Goal: Information Seeking & Learning: Compare options

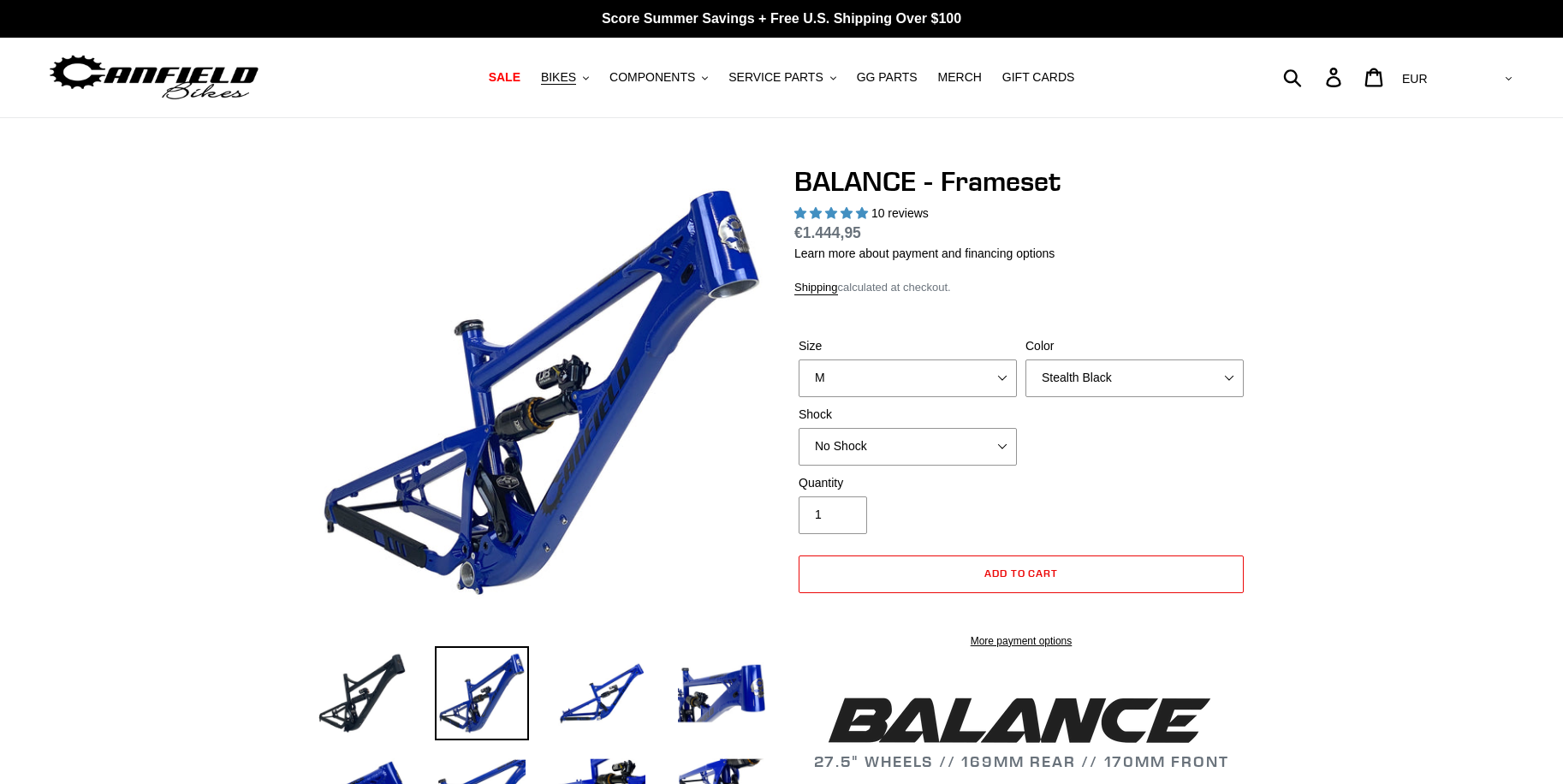
select select "M"
select select "Stealth Black"
select select "highest-rating"
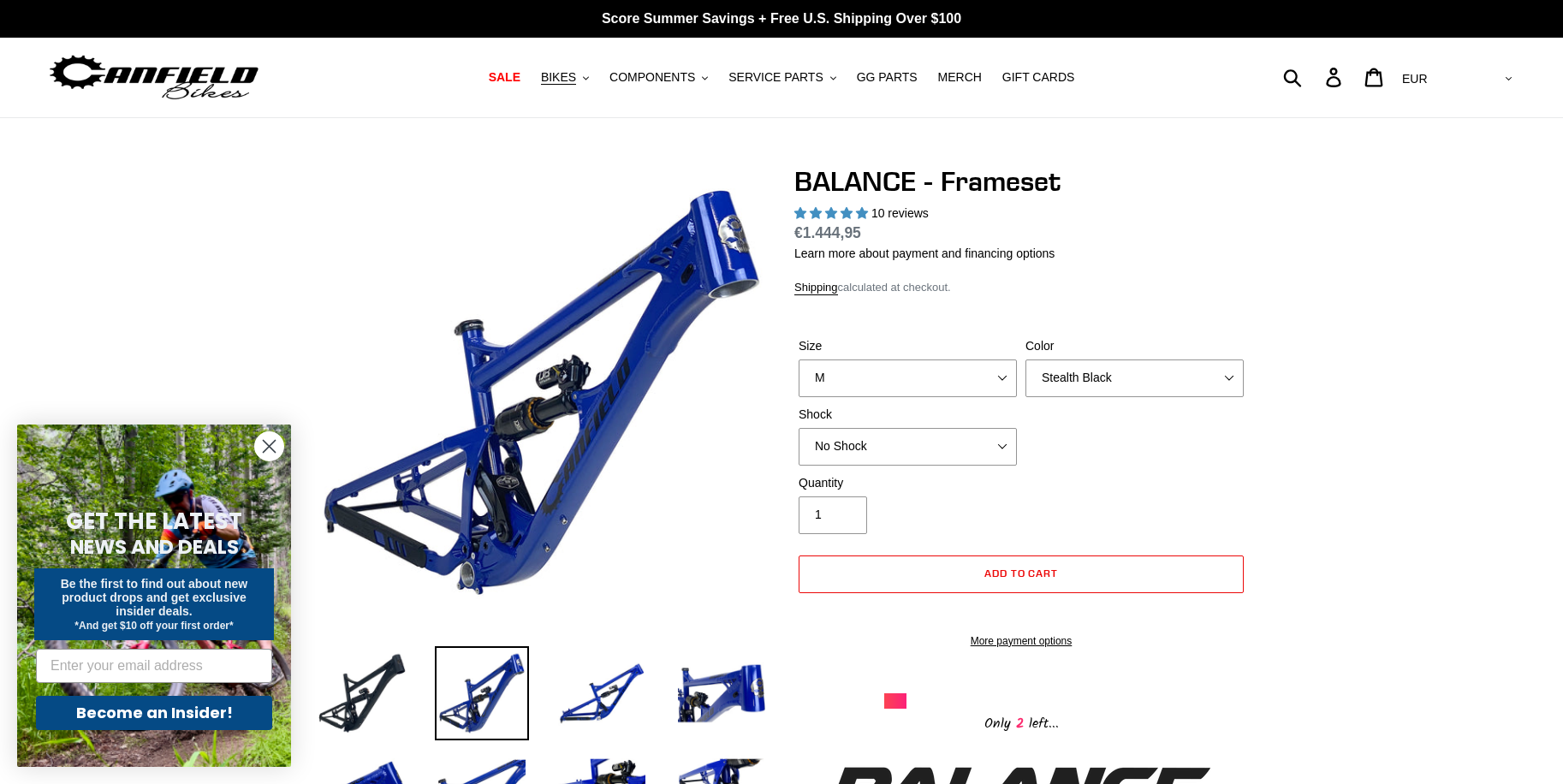
click at [181, 72] on img at bounding box center [154, 77] width 214 height 54
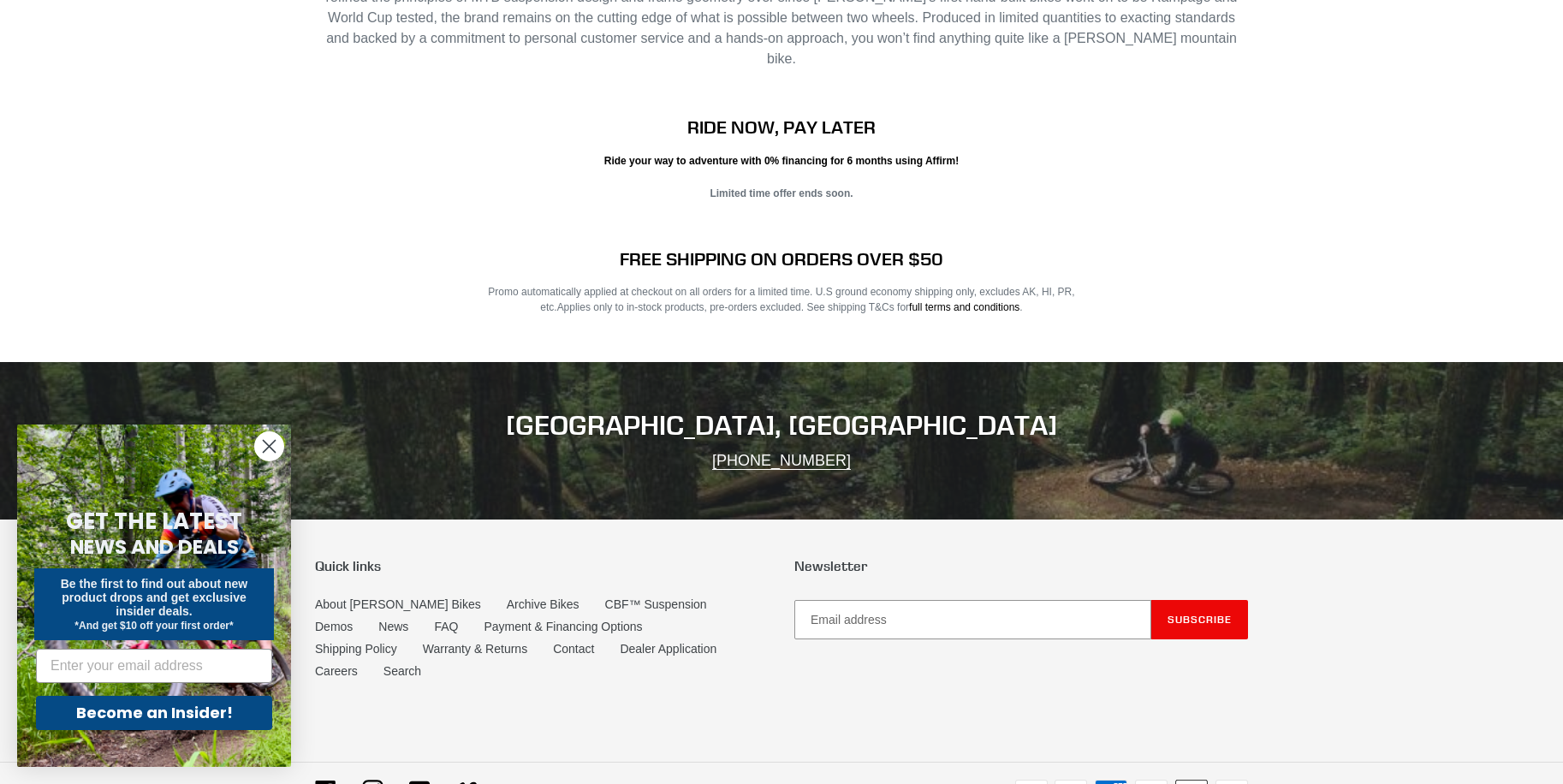
scroll to position [3336, 0]
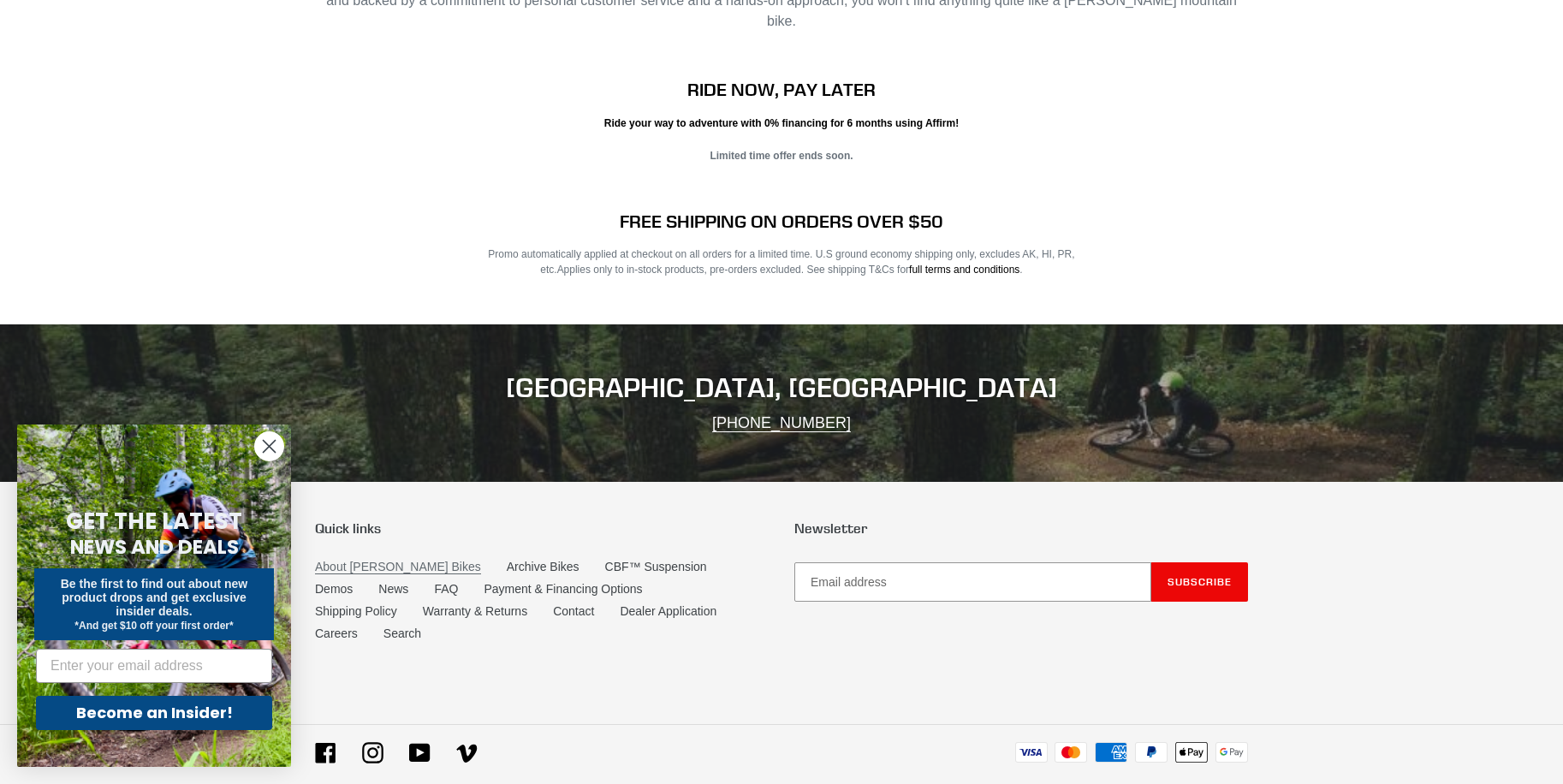
click at [369, 559] on link "About [PERSON_NAME] Bikes" at bounding box center [399, 567] width 166 height 15
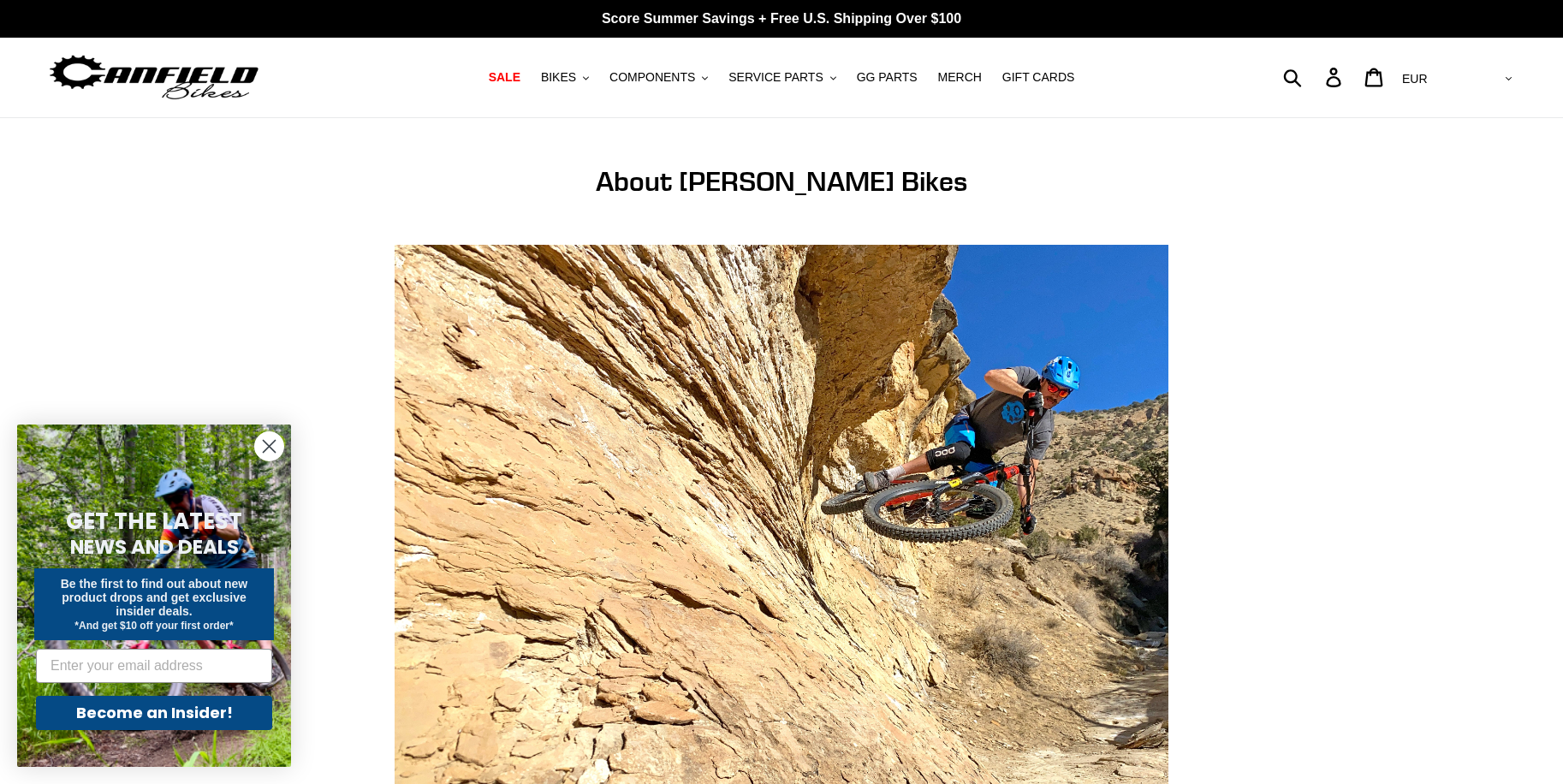
click at [167, 75] on img at bounding box center [154, 77] width 214 height 54
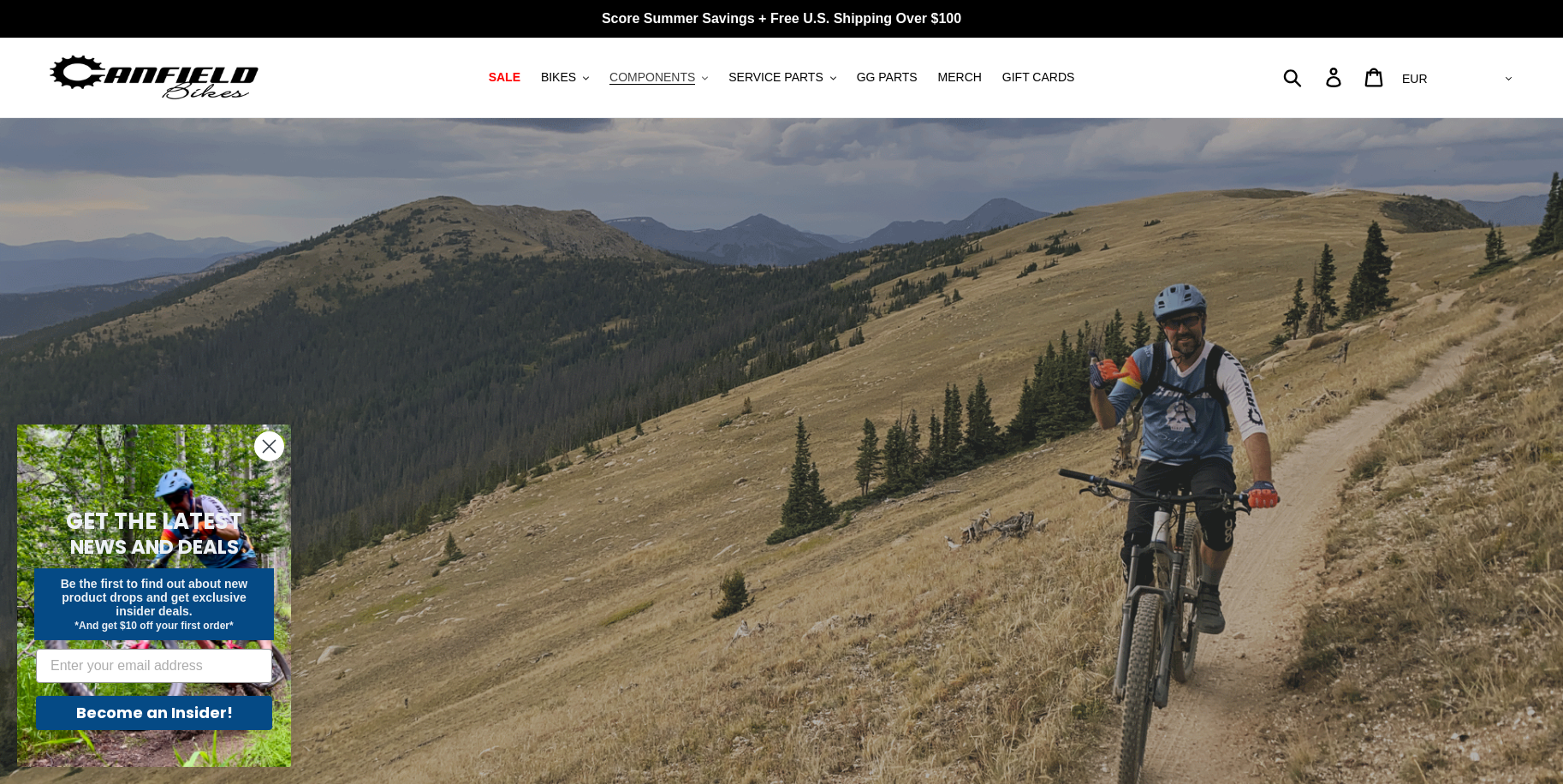
click at [672, 77] on span "COMPONENTS" at bounding box center [653, 78] width 86 height 15
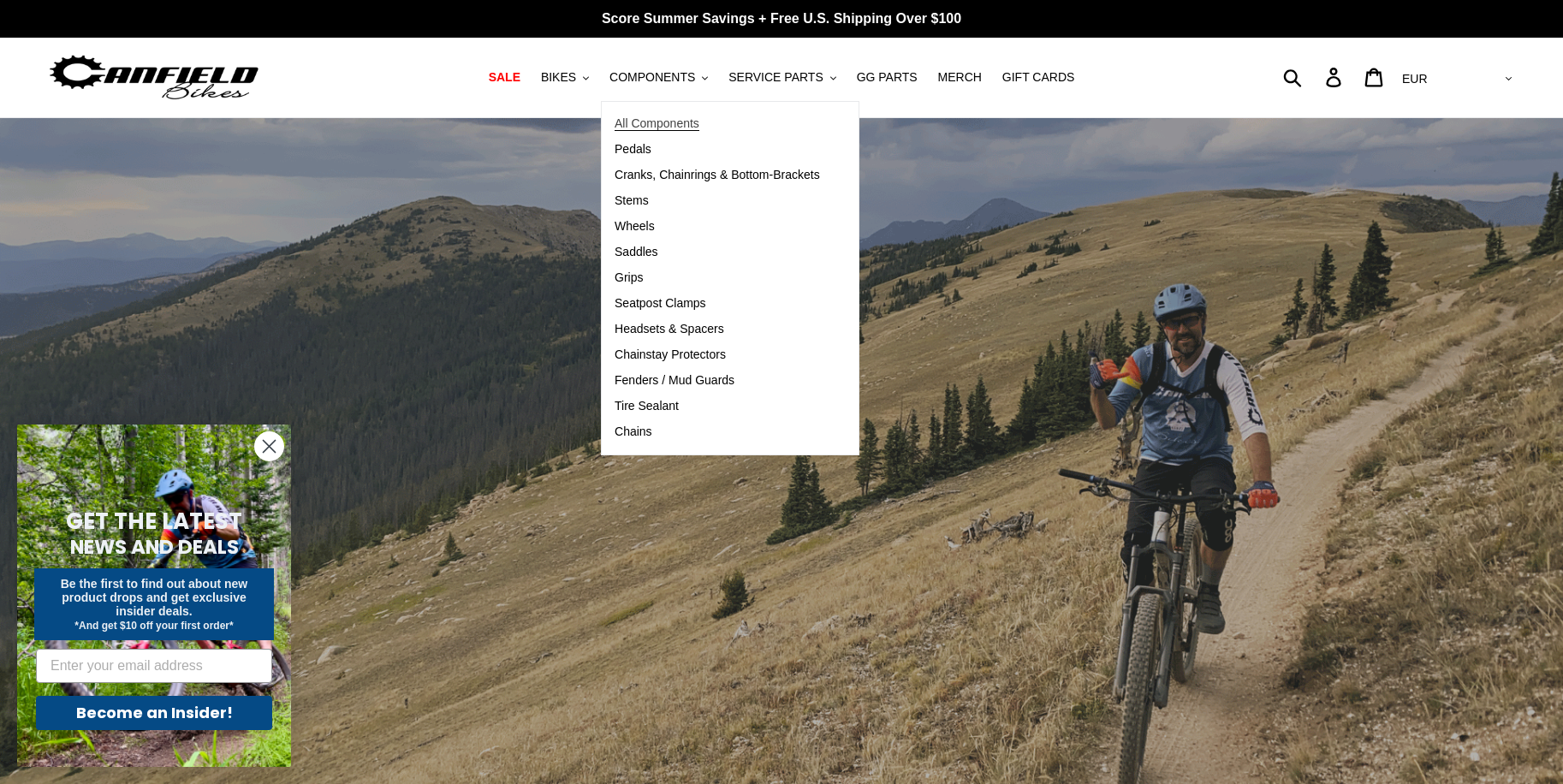
click at [699, 128] on span "All Components" at bounding box center [656, 123] width 85 height 15
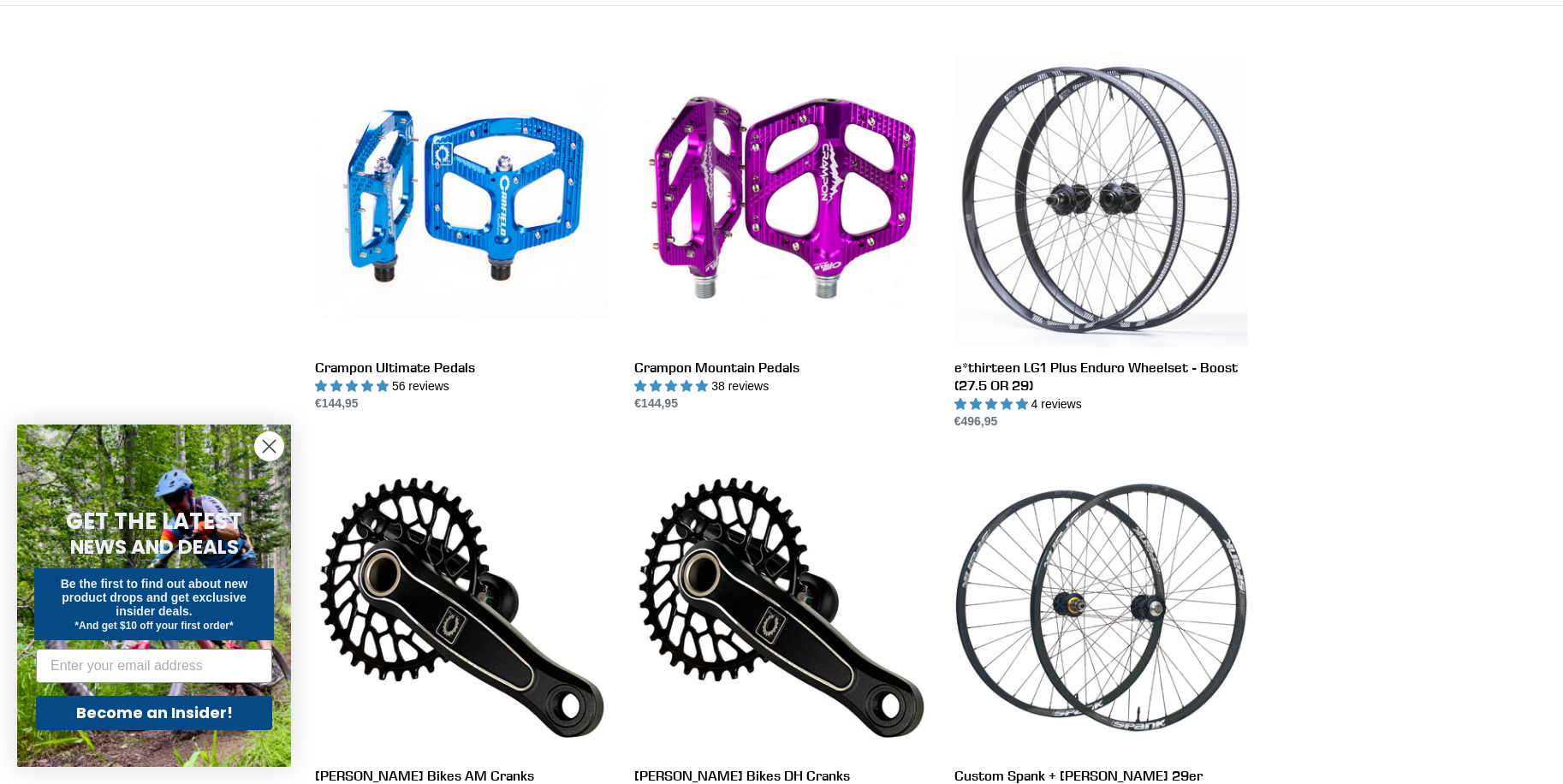
scroll to position [343, 0]
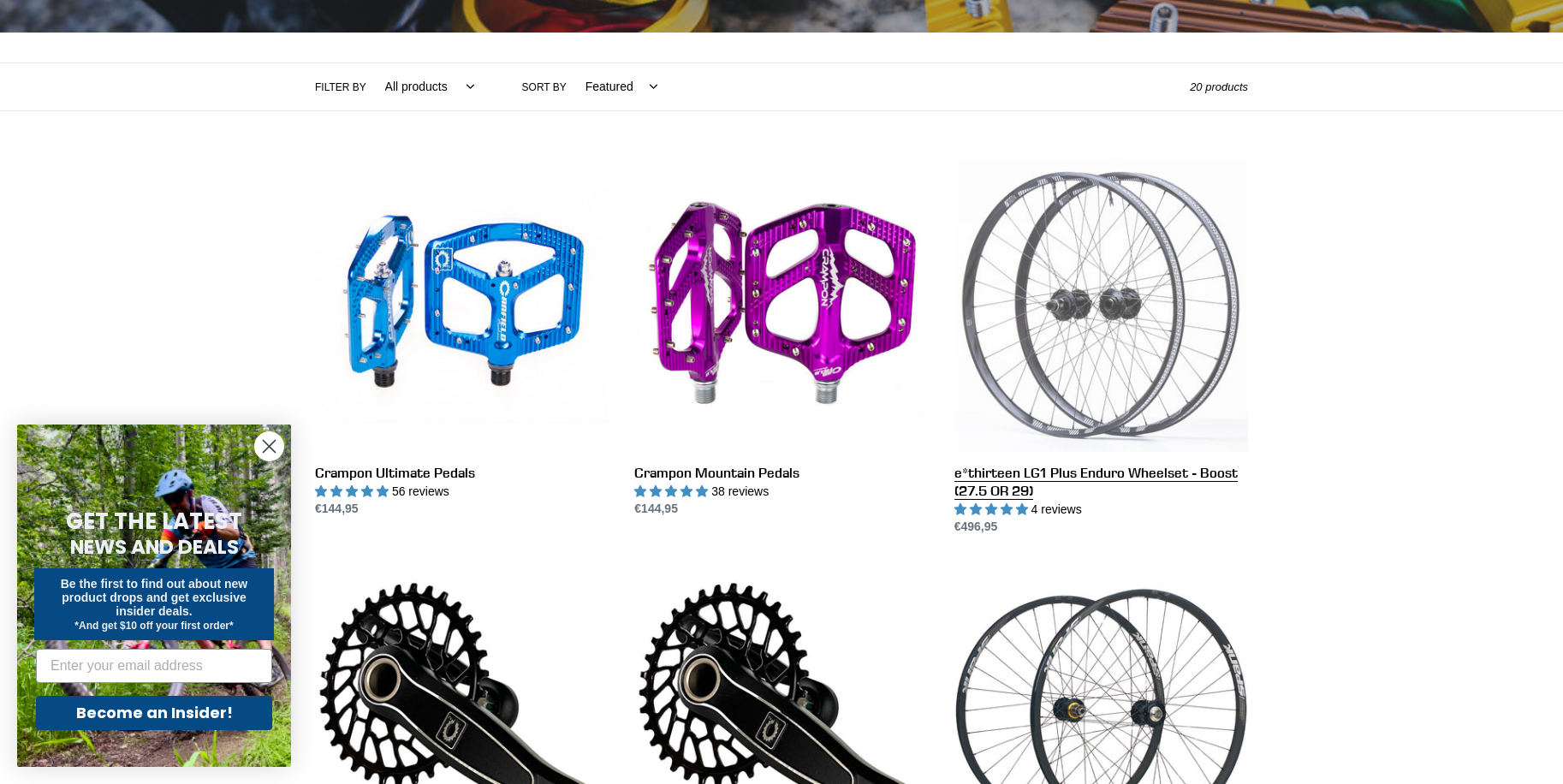
click at [1085, 339] on link "e*thirteen LG1 Plus Enduro Wheelset - Boost (27.5 OR 29)" at bounding box center [1100, 347] width 293 height 378
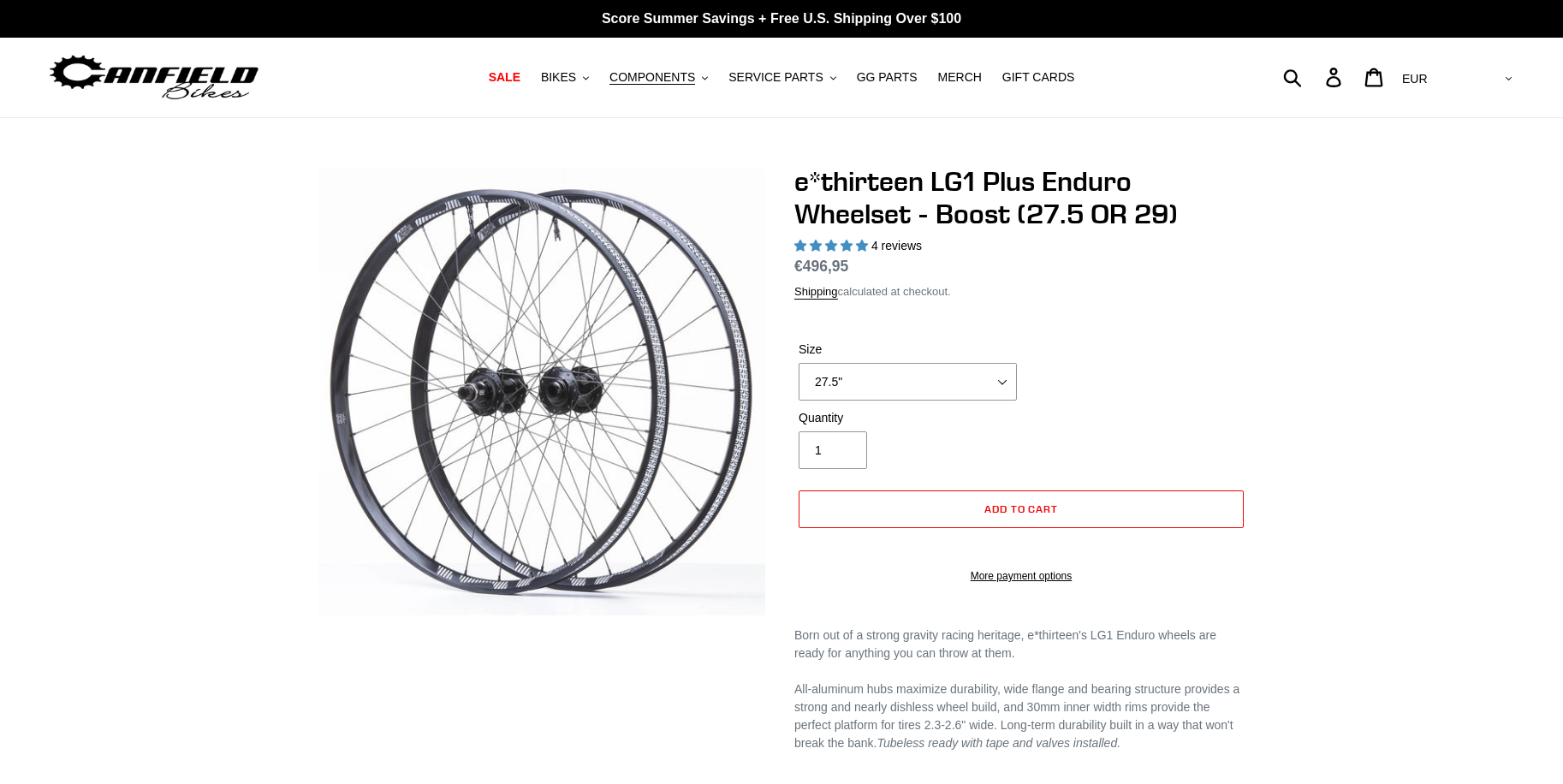
select select "highest-rating"
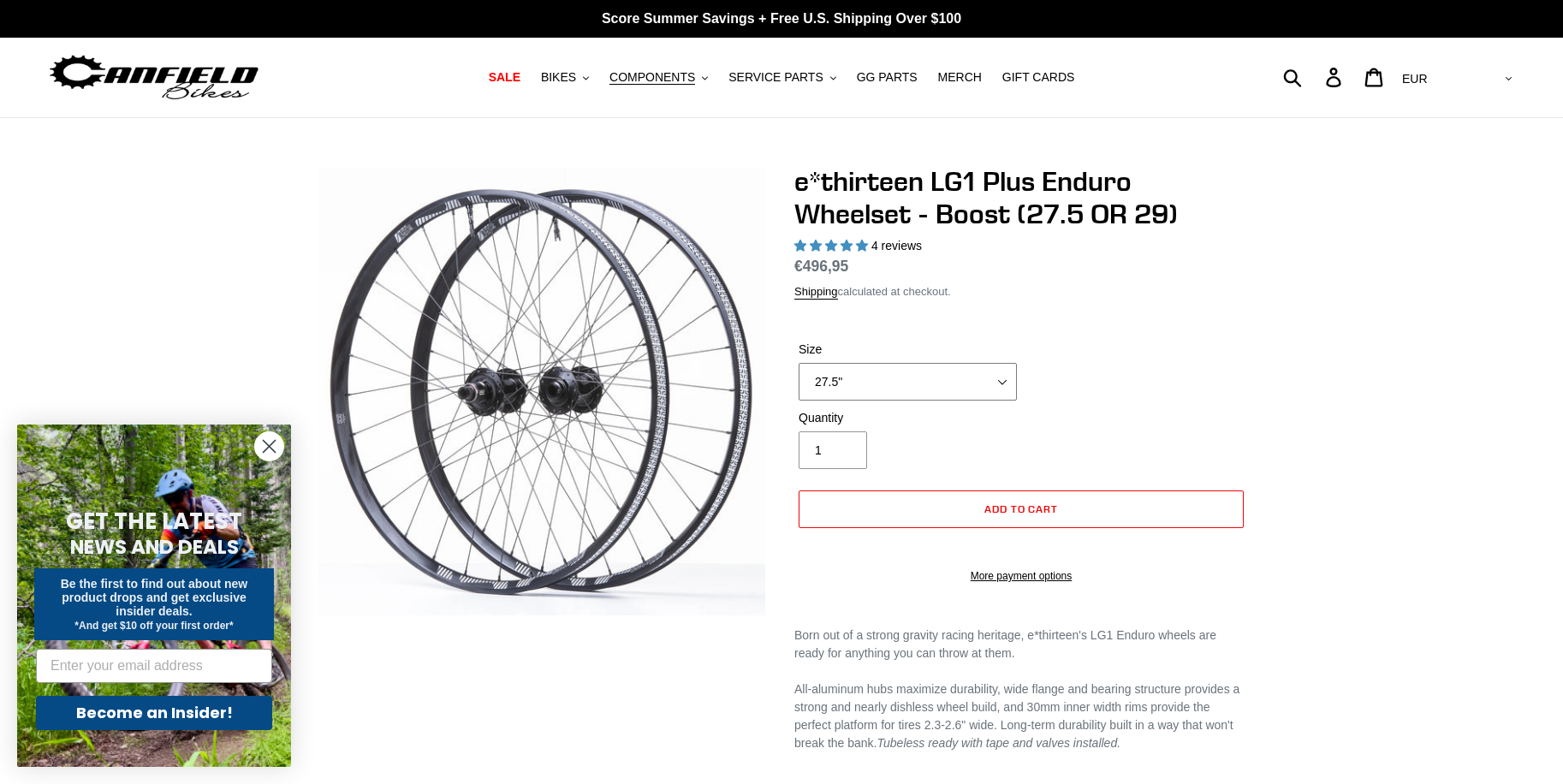
click at [1001, 384] on select "27.5" 29"" at bounding box center [908, 381] width 218 height 37
click at [1001, 385] on select "27.5" 29"" at bounding box center [908, 381] width 218 height 37
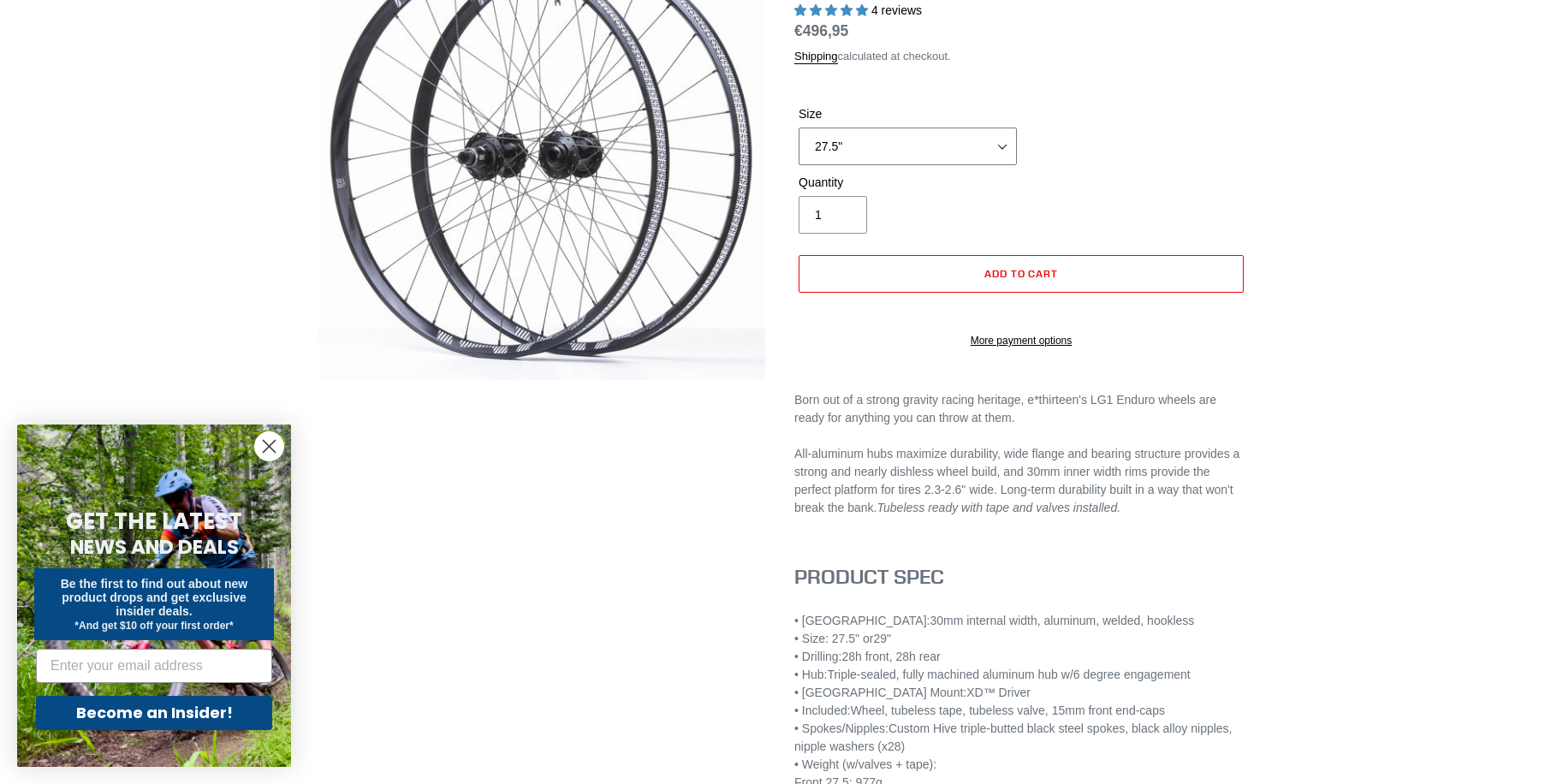
scroll to position [343, 0]
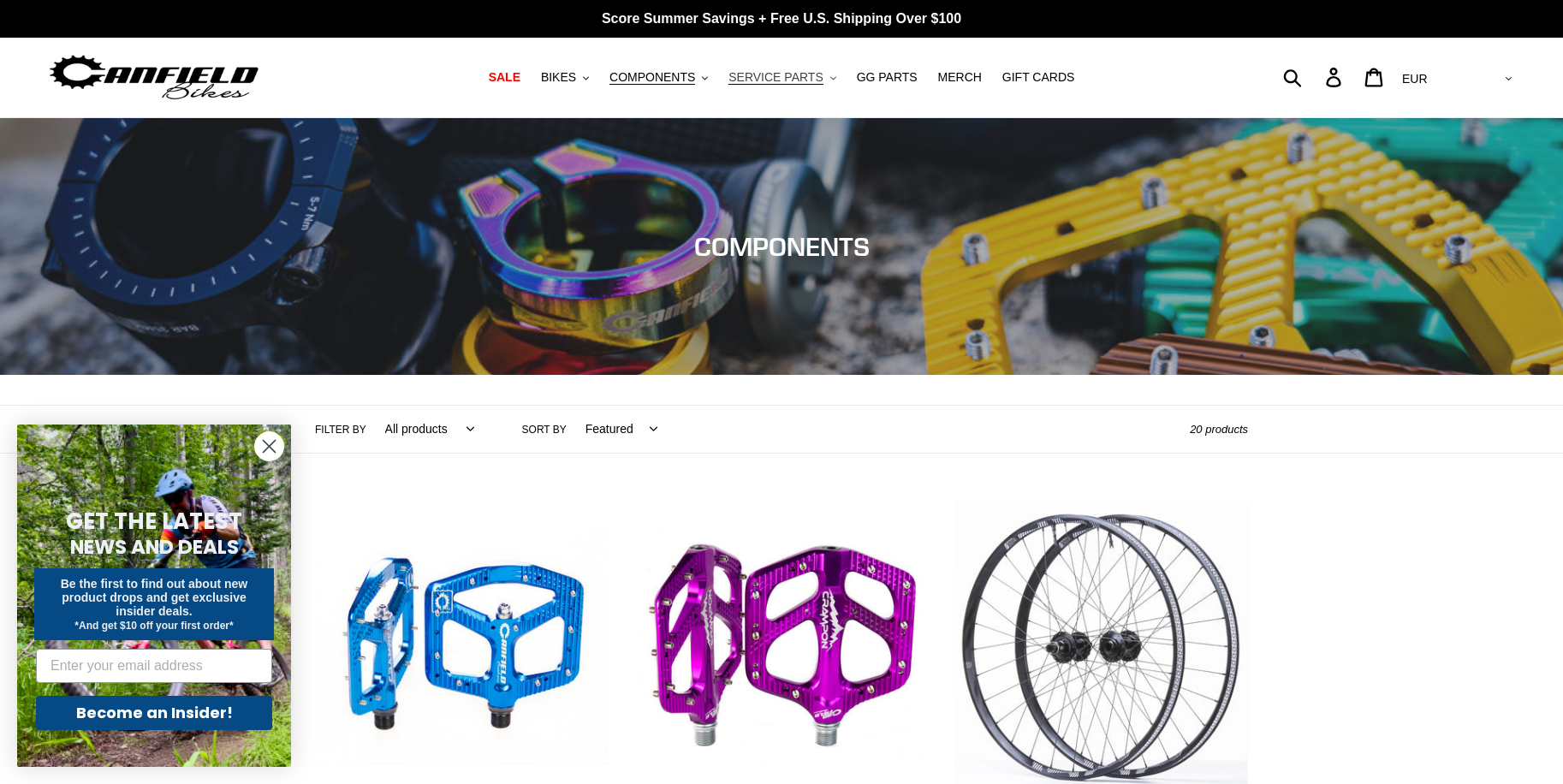
click at [764, 80] on span "SERVICE PARTS" at bounding box center [775, 78] width 94 height 15
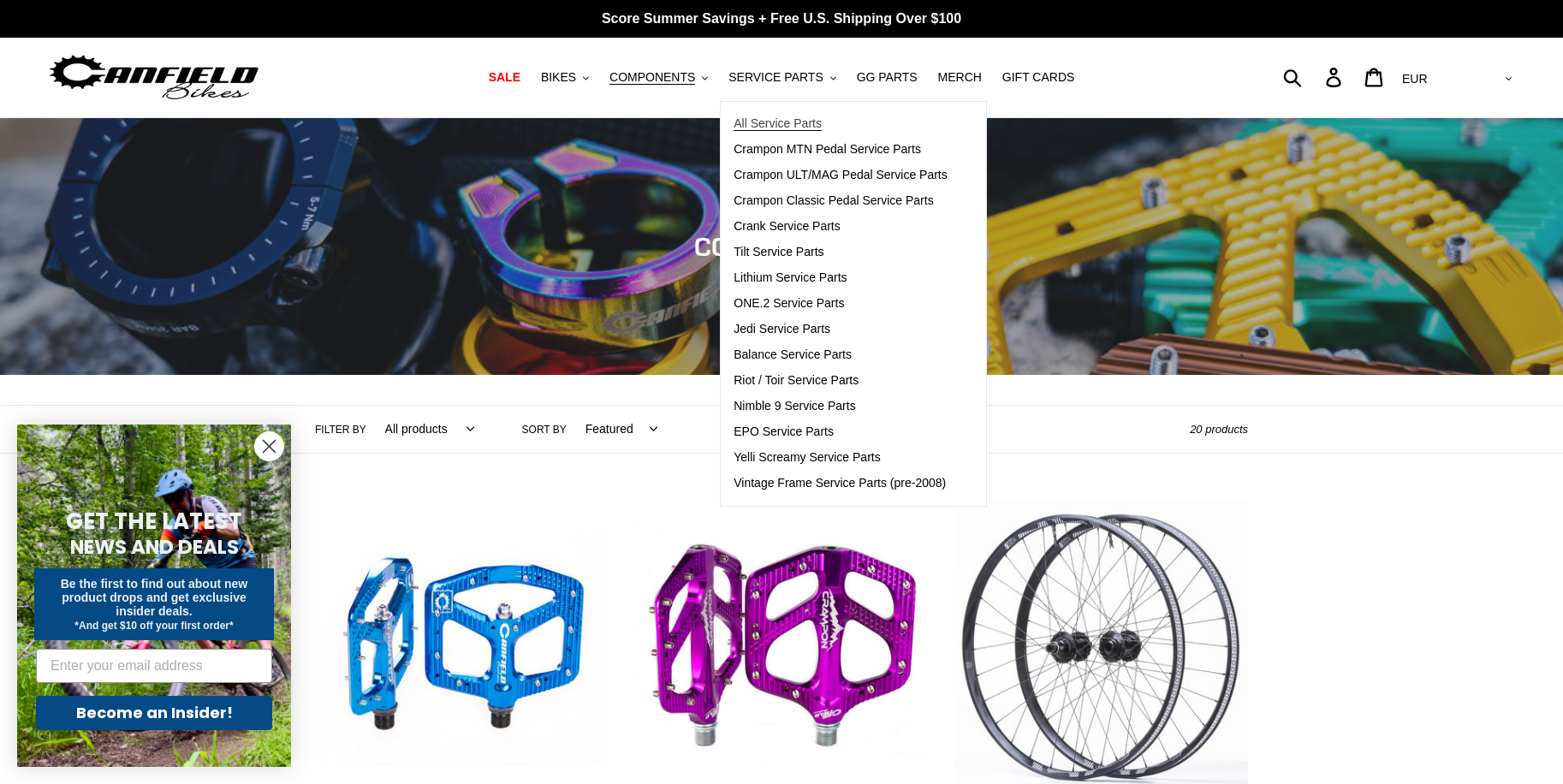
click at [807, 128] on span "All Service Parts" at bounding box center [778, 123] width 88 height 15
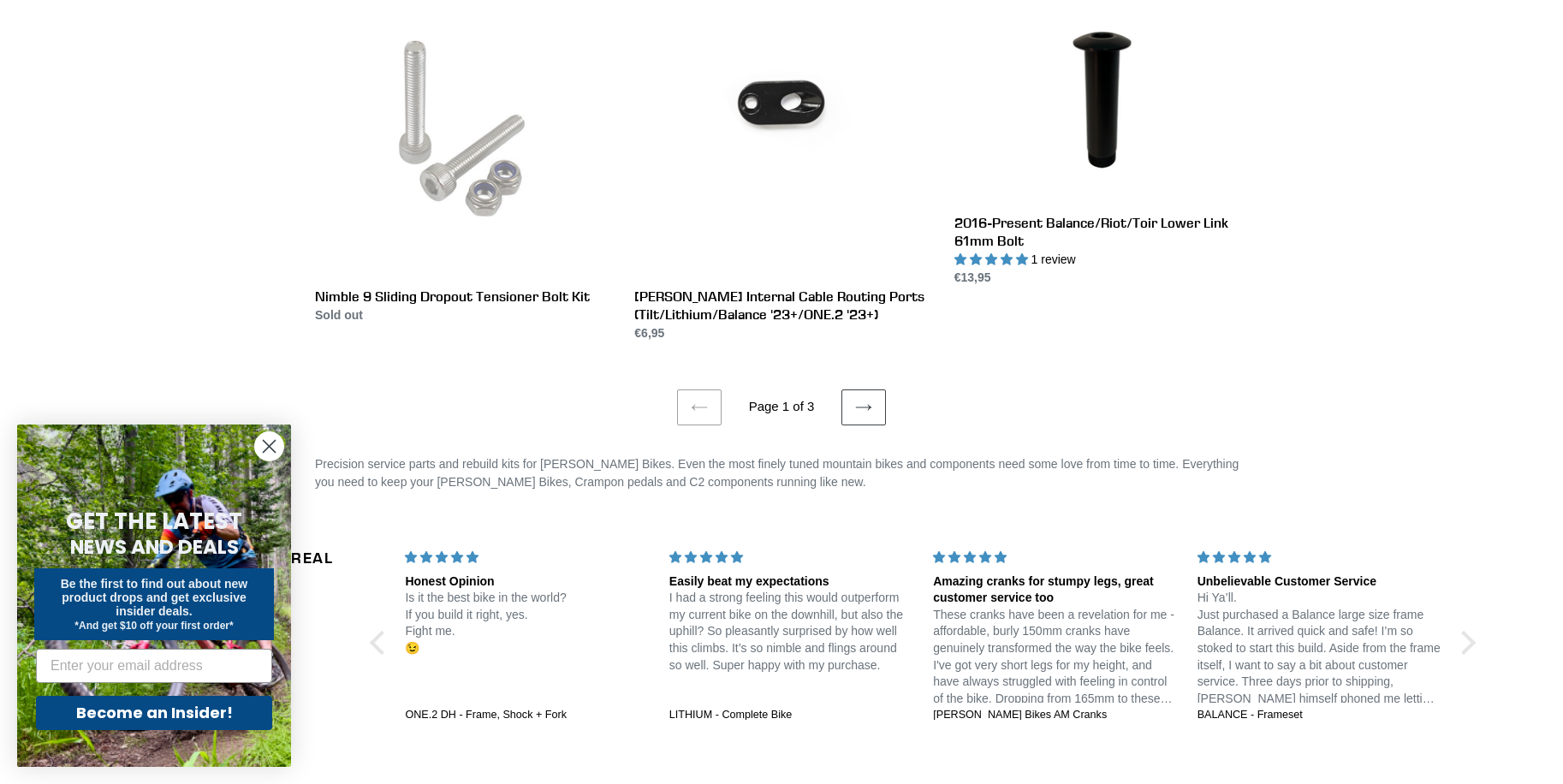
scroll to position [3252, 0]
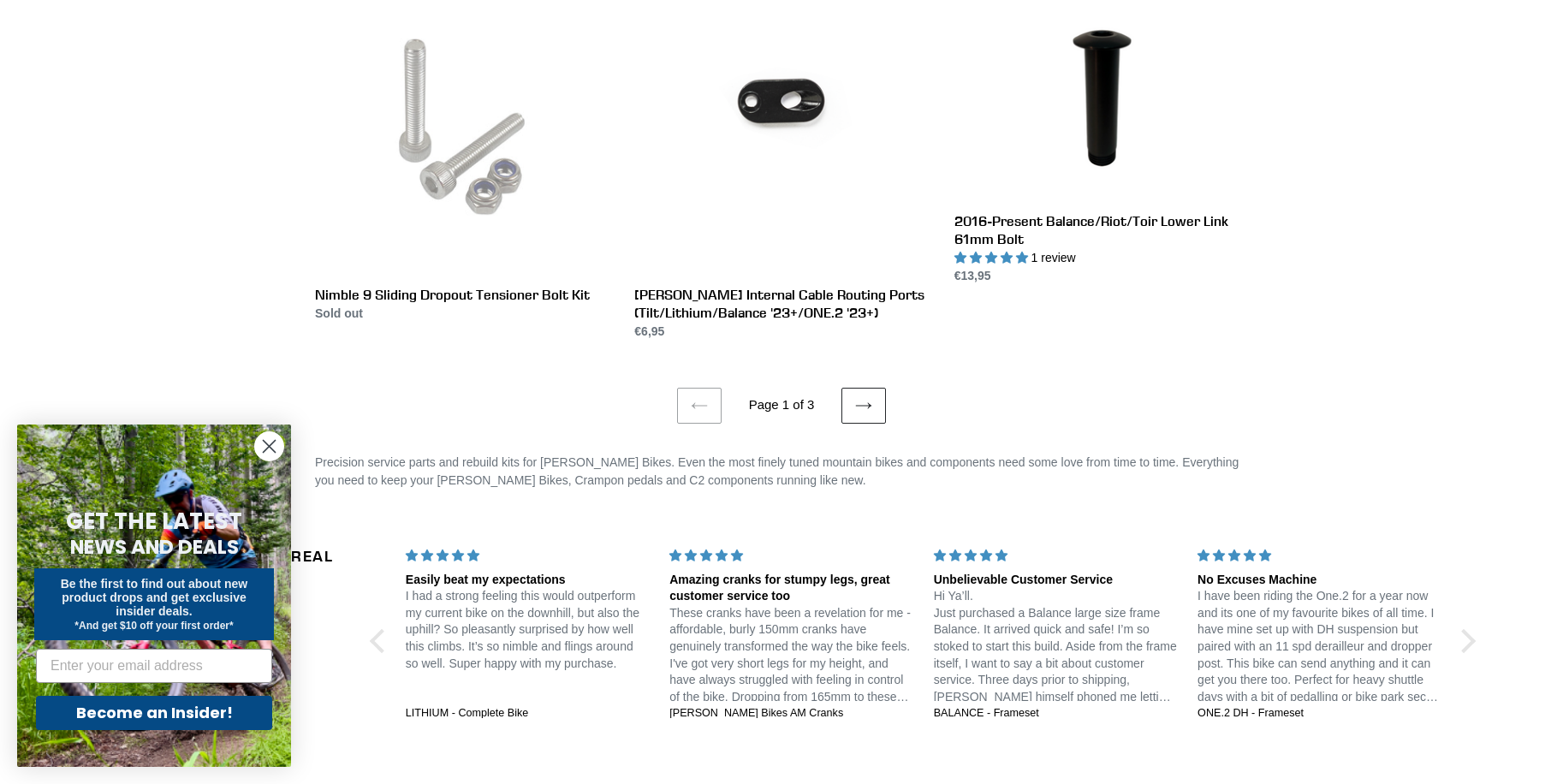
click at [858, 397] on icon at bounding box center [864, 406] width 17 height 17
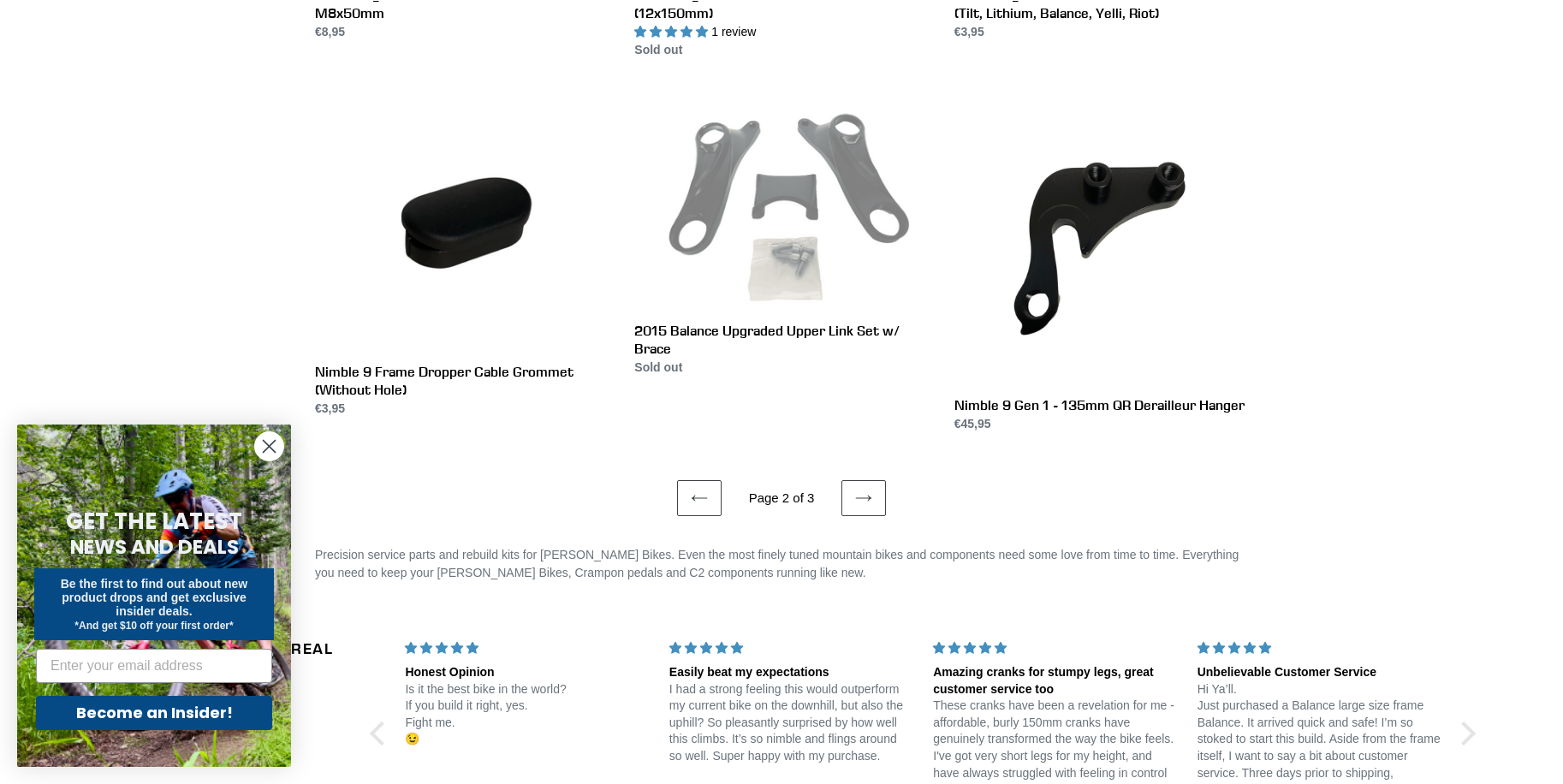
scroll to position [3080, 0]
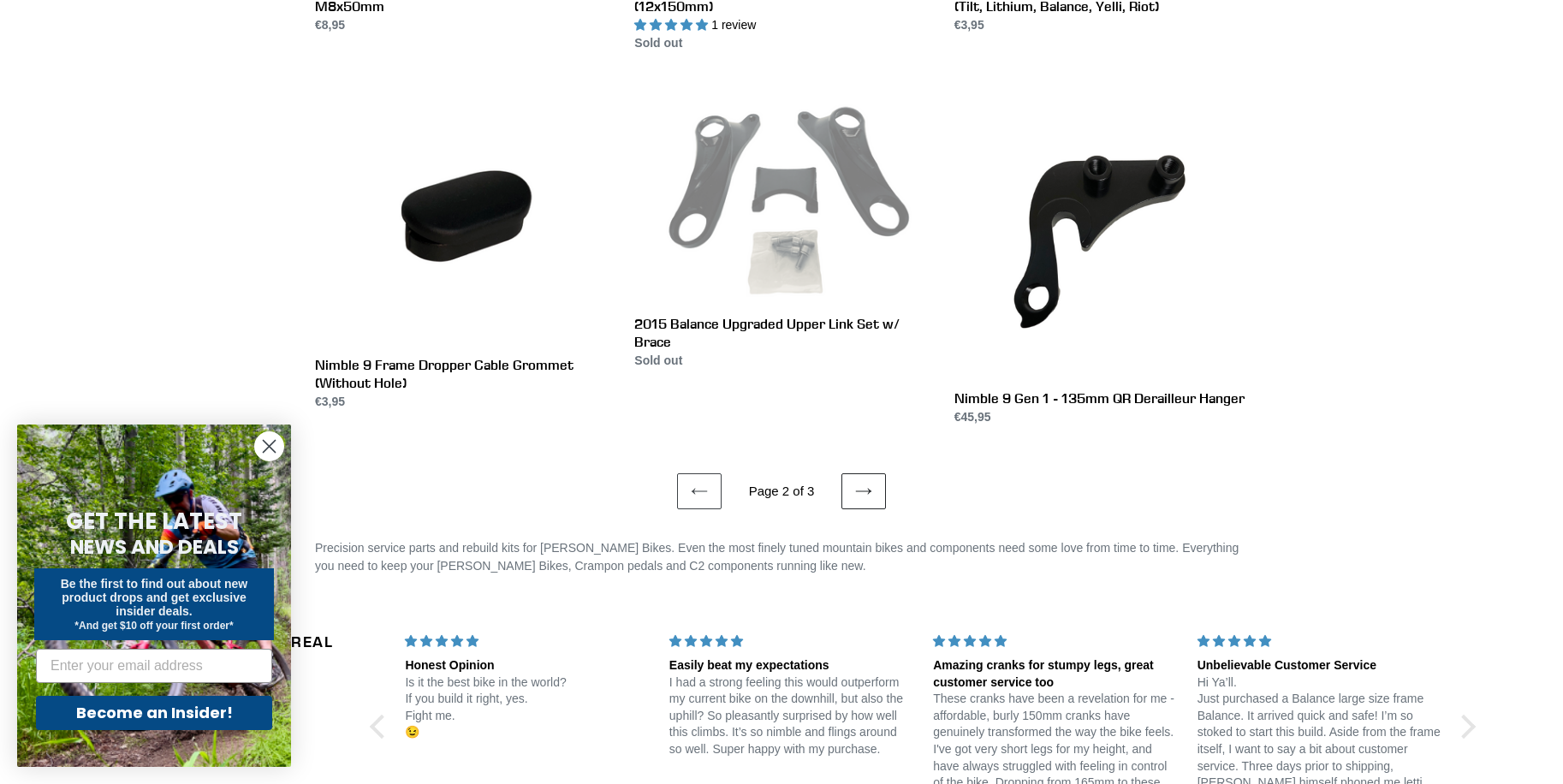
click at [856, 482] on icon at bounding box center [864, 491] width 17 height 17
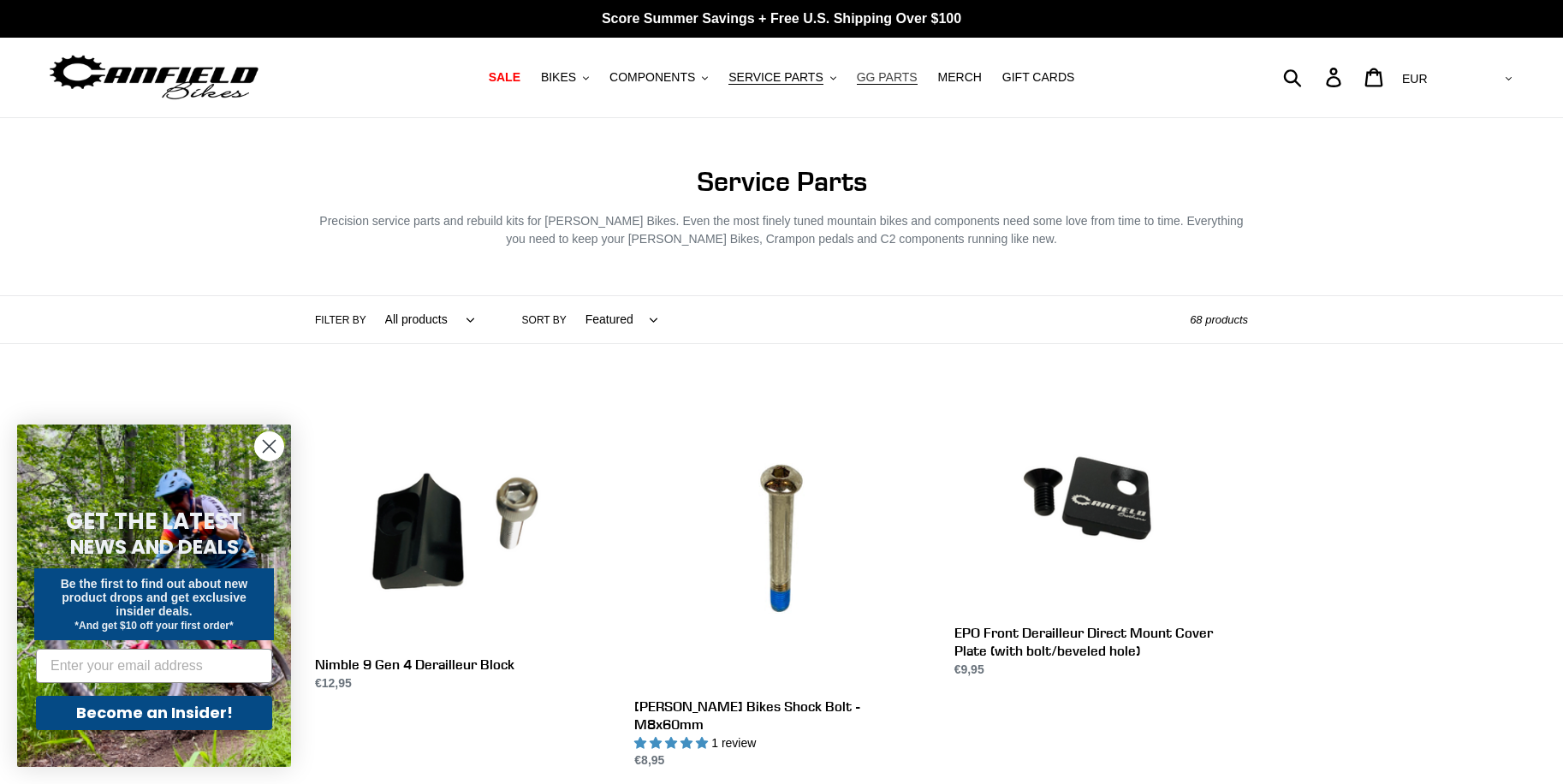
click at [877, 79] on span "GG PARTS" at bounding box center [887, 78] width 60 height 15
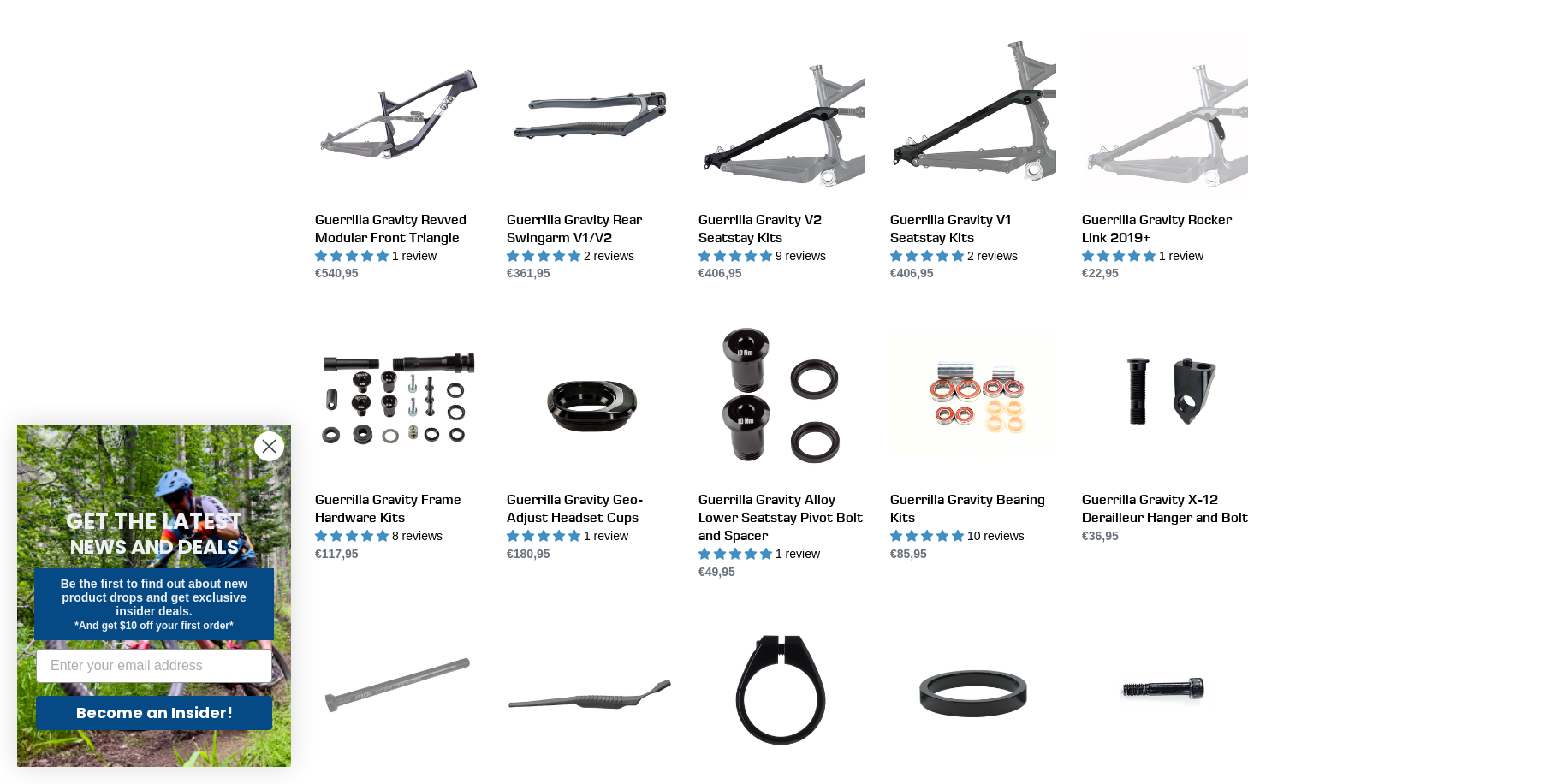
scroll to position [514, 0]
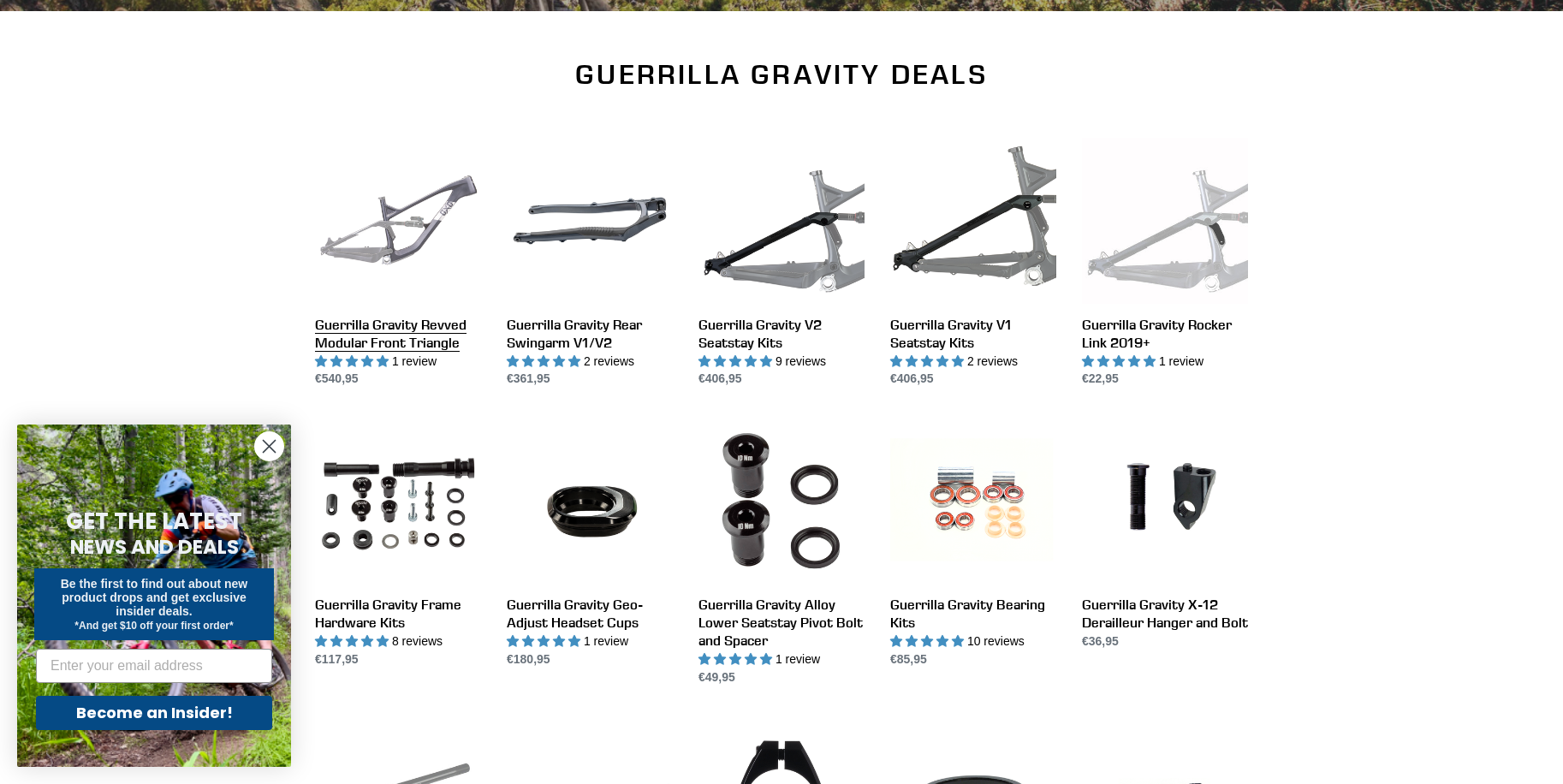
click at [427, 217] on link "Guerrilla Gravity Revved Modular Front Triangle" at bounding box center [399, 263] width 166 height 250
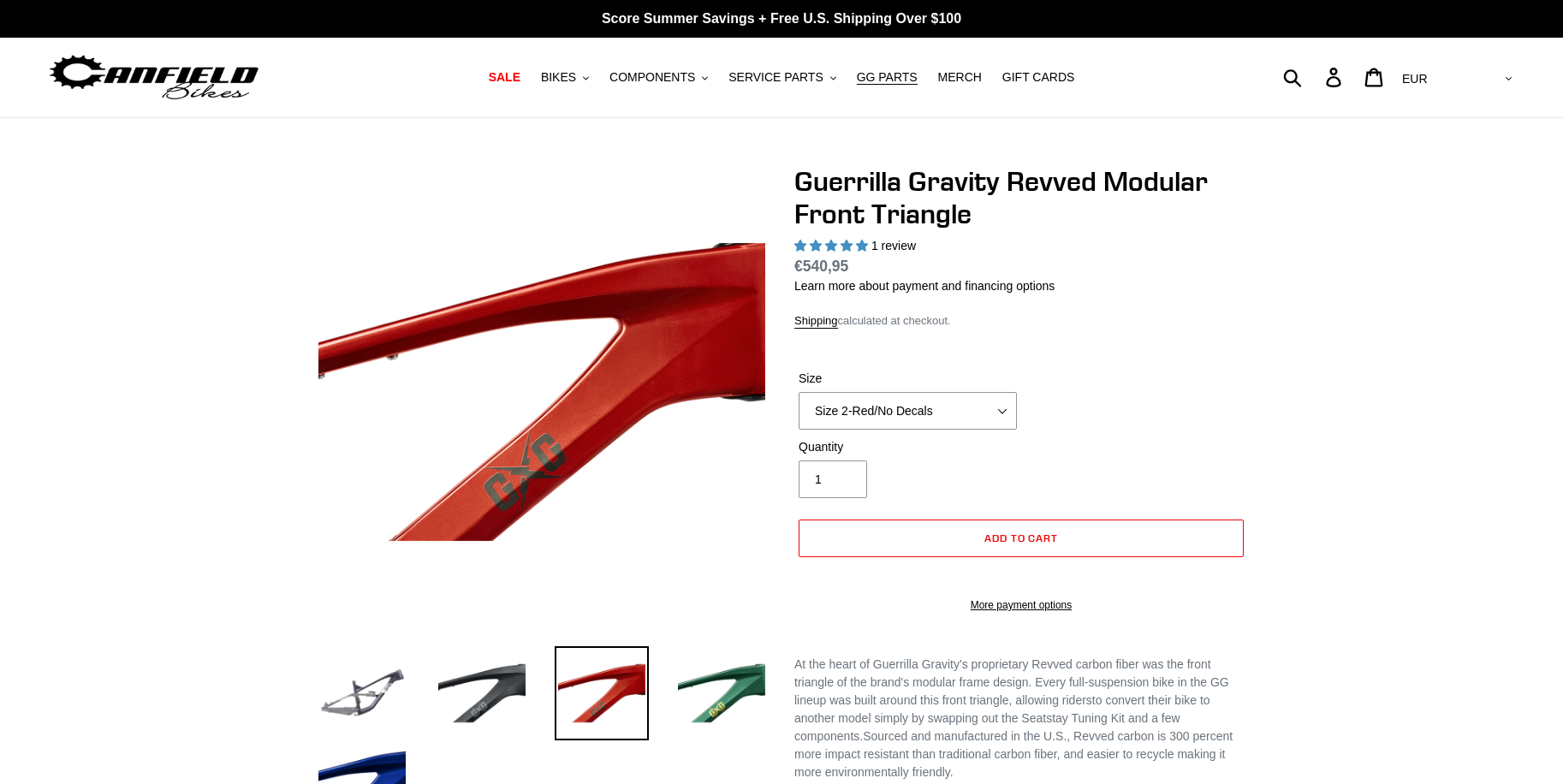
select select "highest-rating"
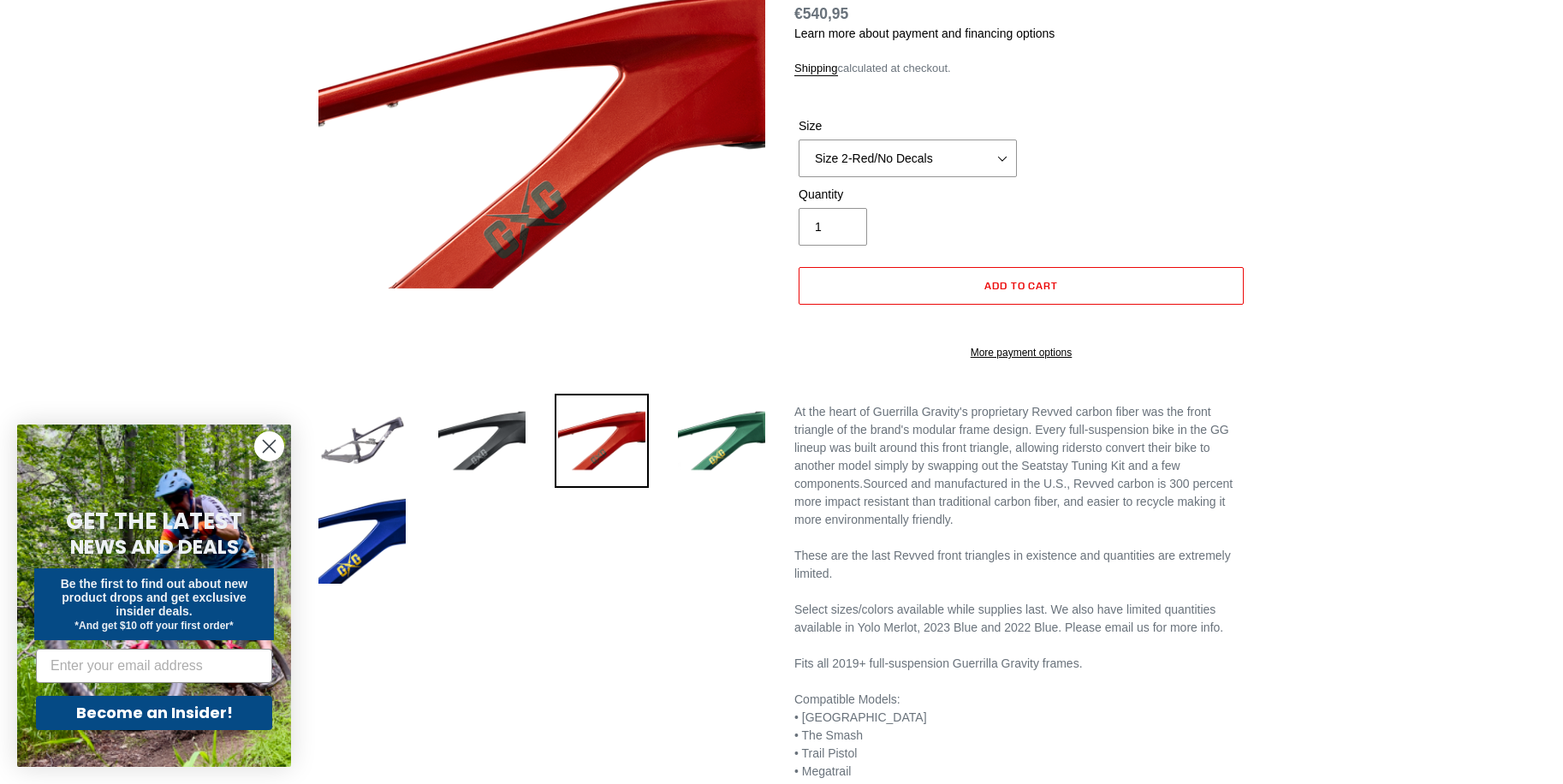
scroll to position [257, 0]
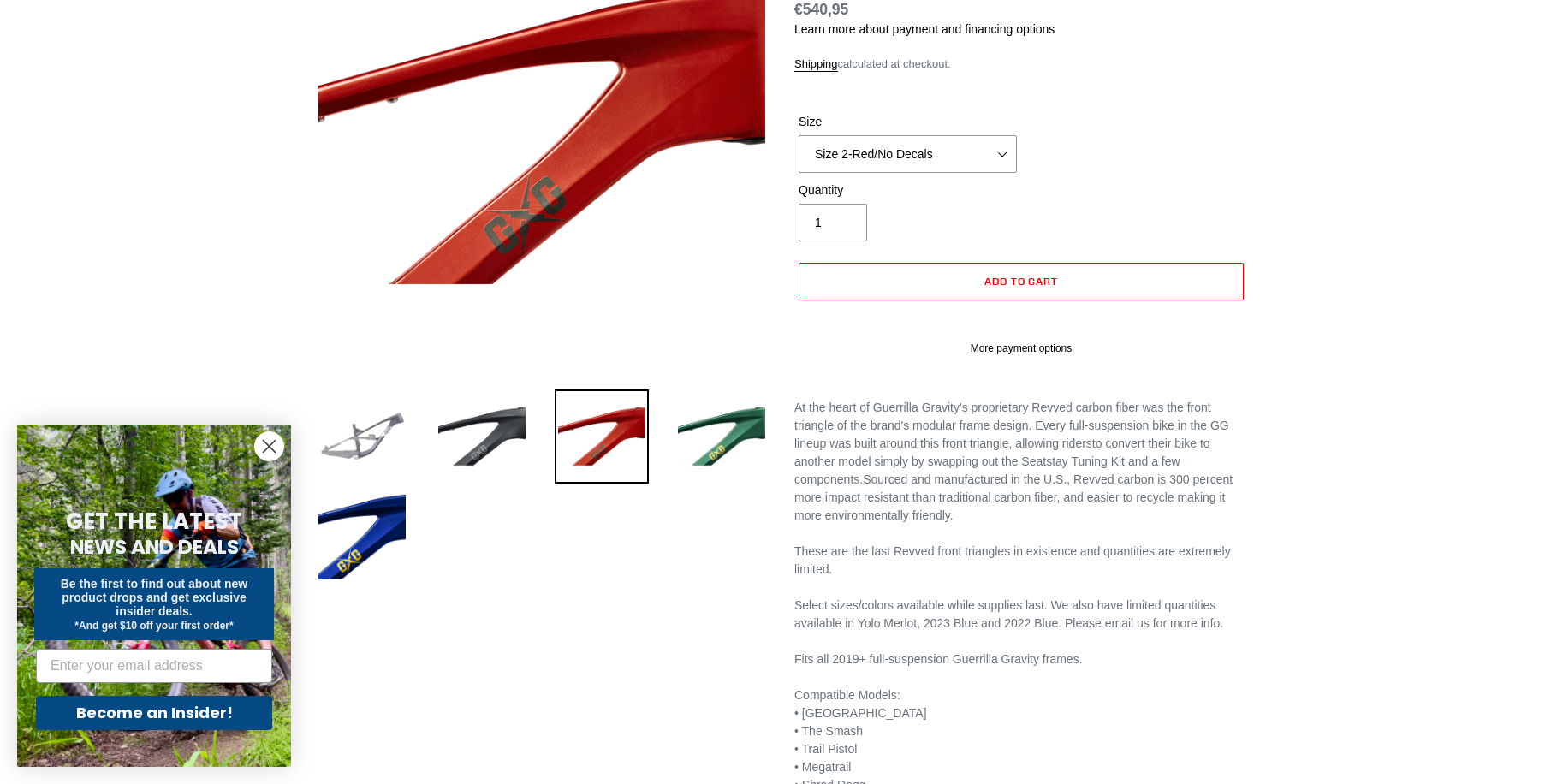
click at [383, 440] on img at bounding box center [362, 436] width 94 height 94
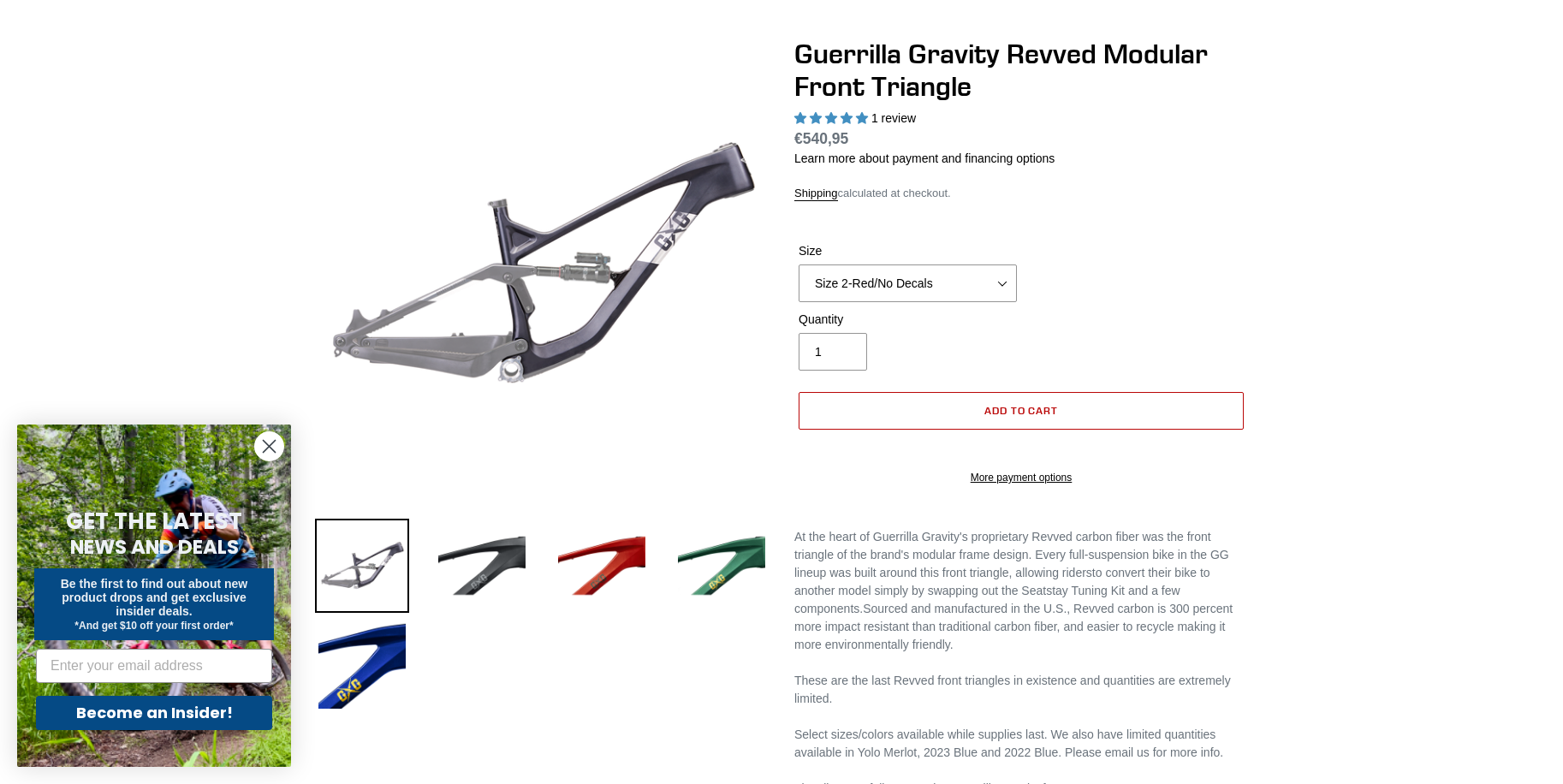
scroll to position [0, 0]
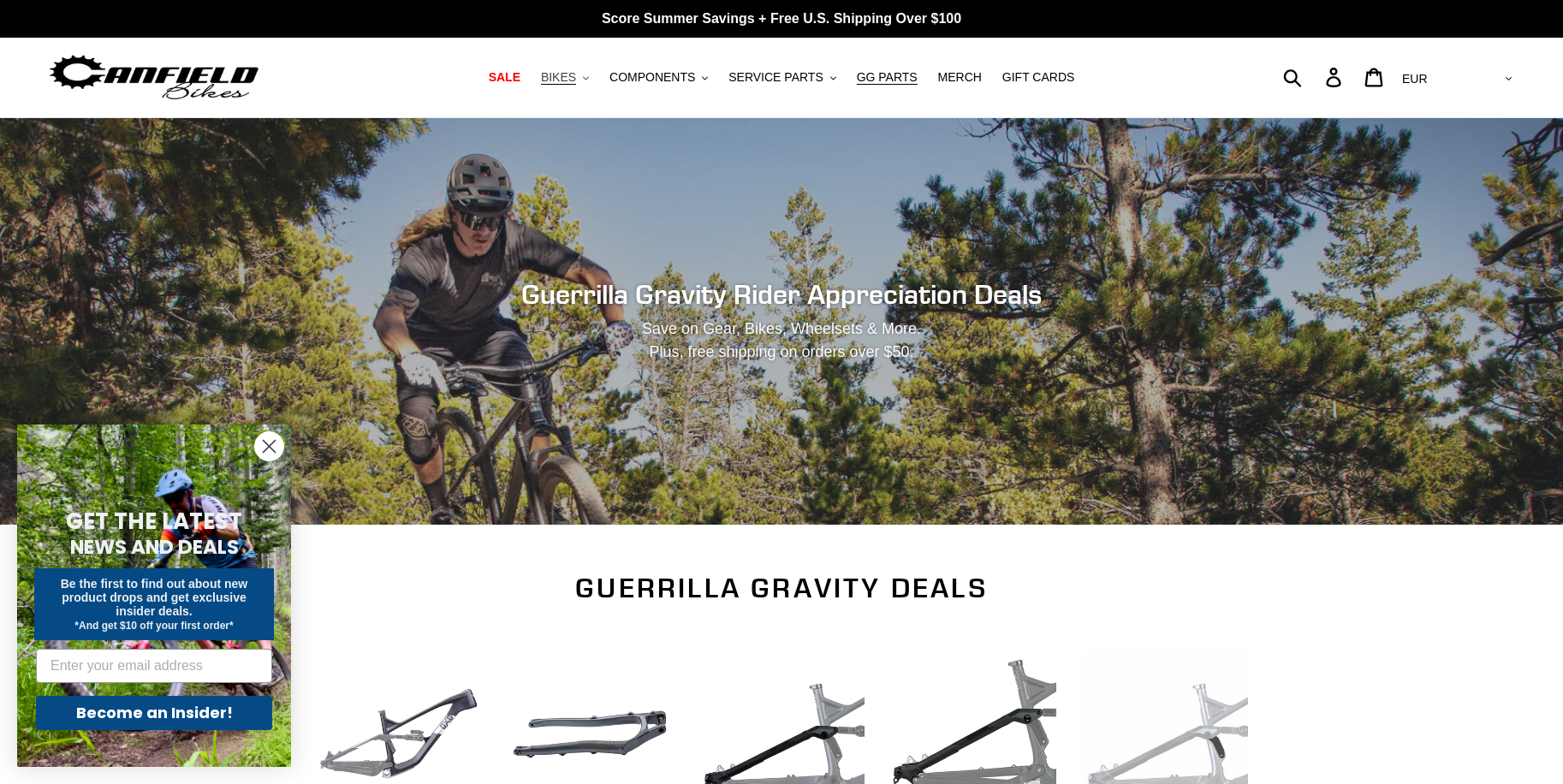
click at [576, 79] on span "BIKES" at bounding box center [558, 78] width 35 height 15
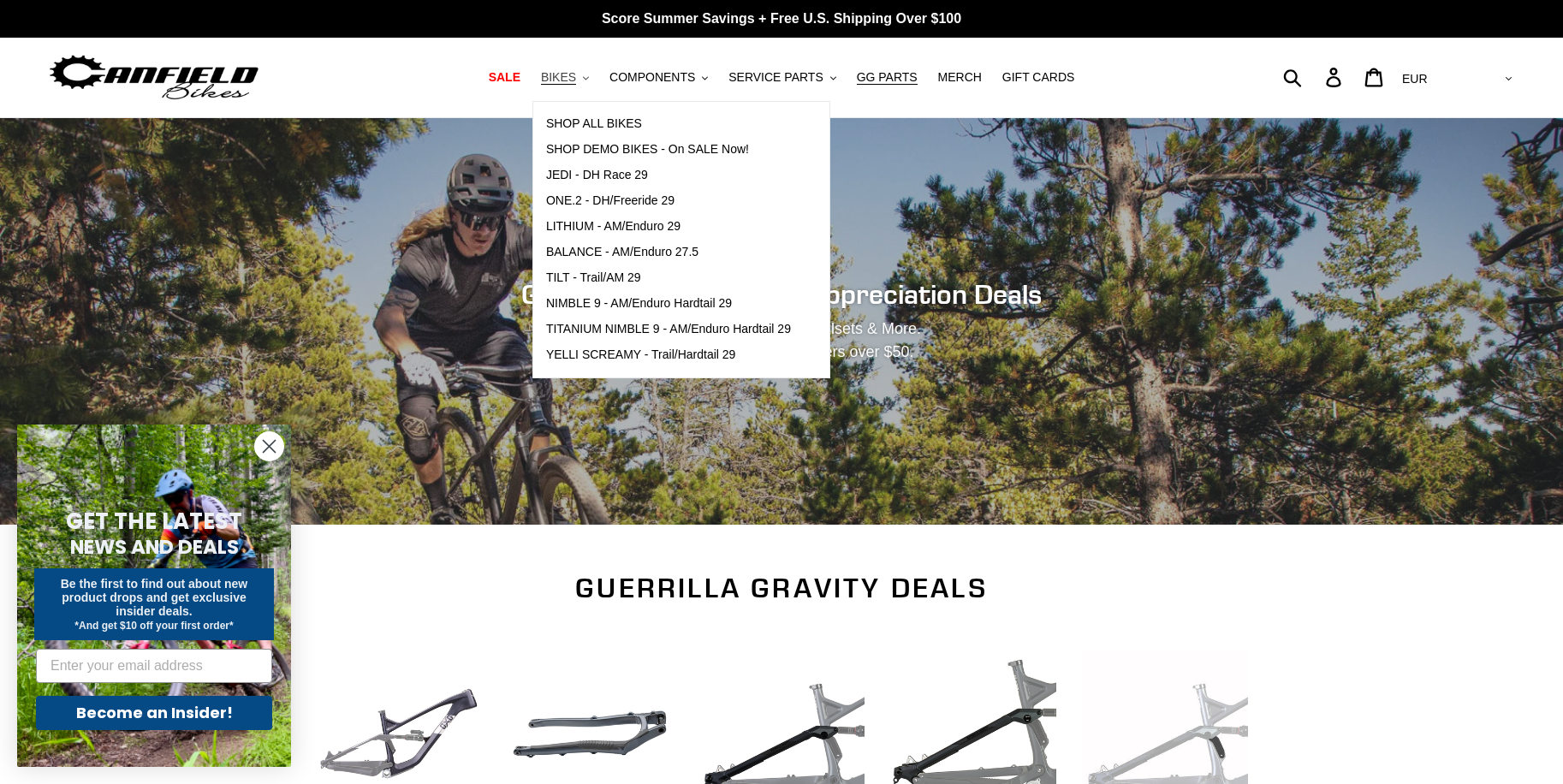
click at [576, 75] on span "BIKES" at bounding box center [558, 78] width 35 height 15
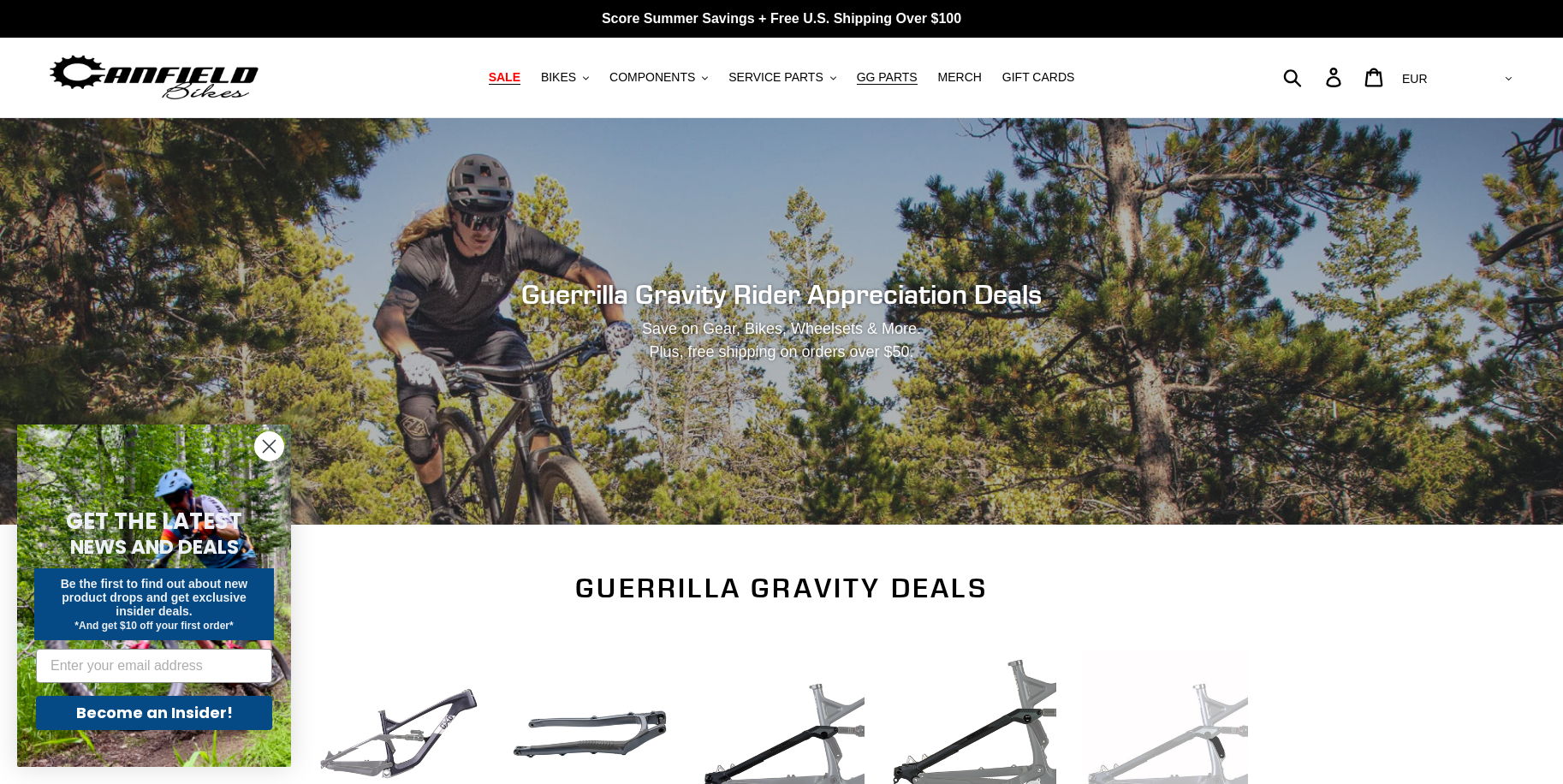
click at [520, 72] on span "SALE" at bounding box center [505, 78] width 32 height 15
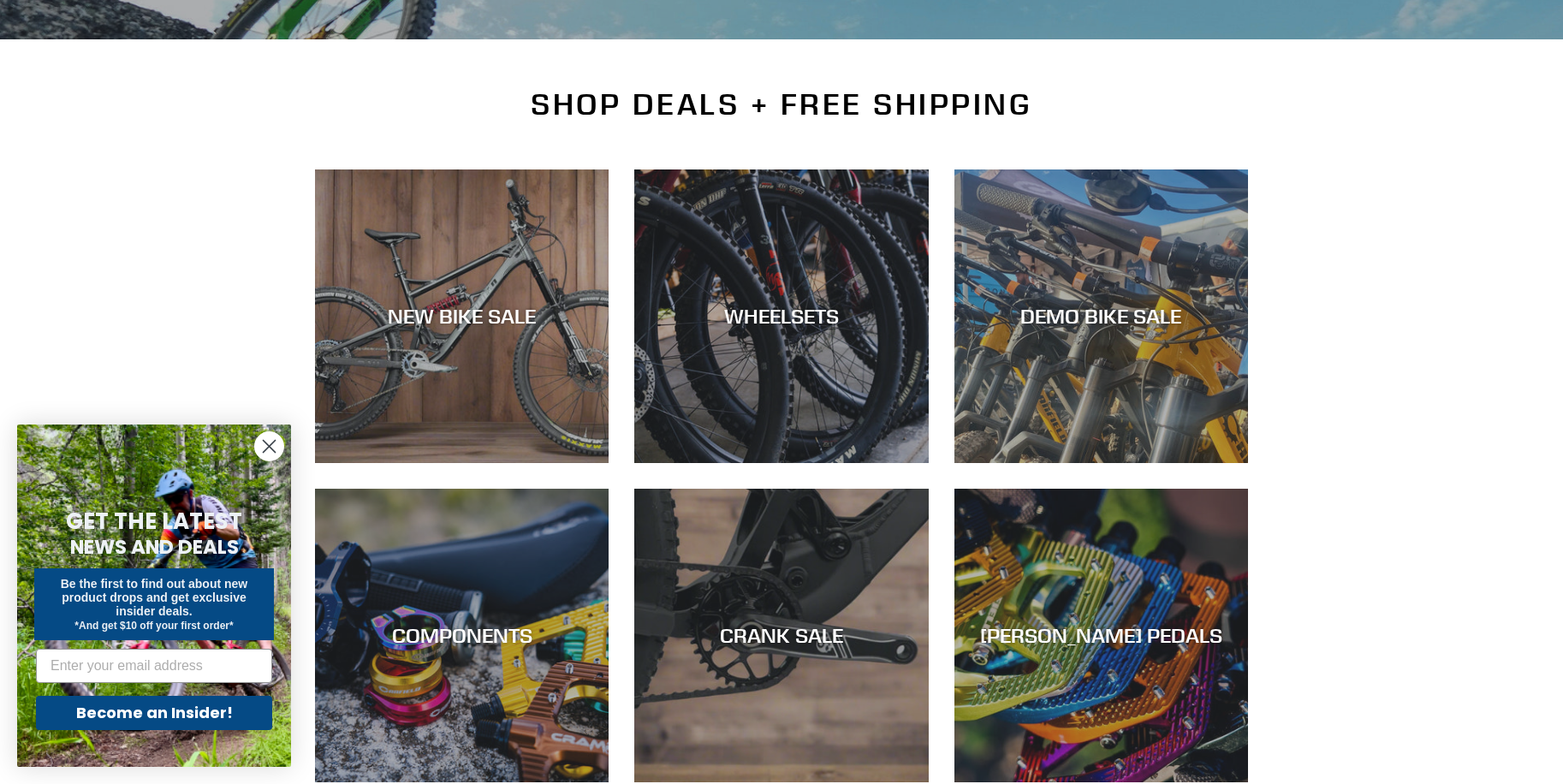
scroll to position [343, 0]
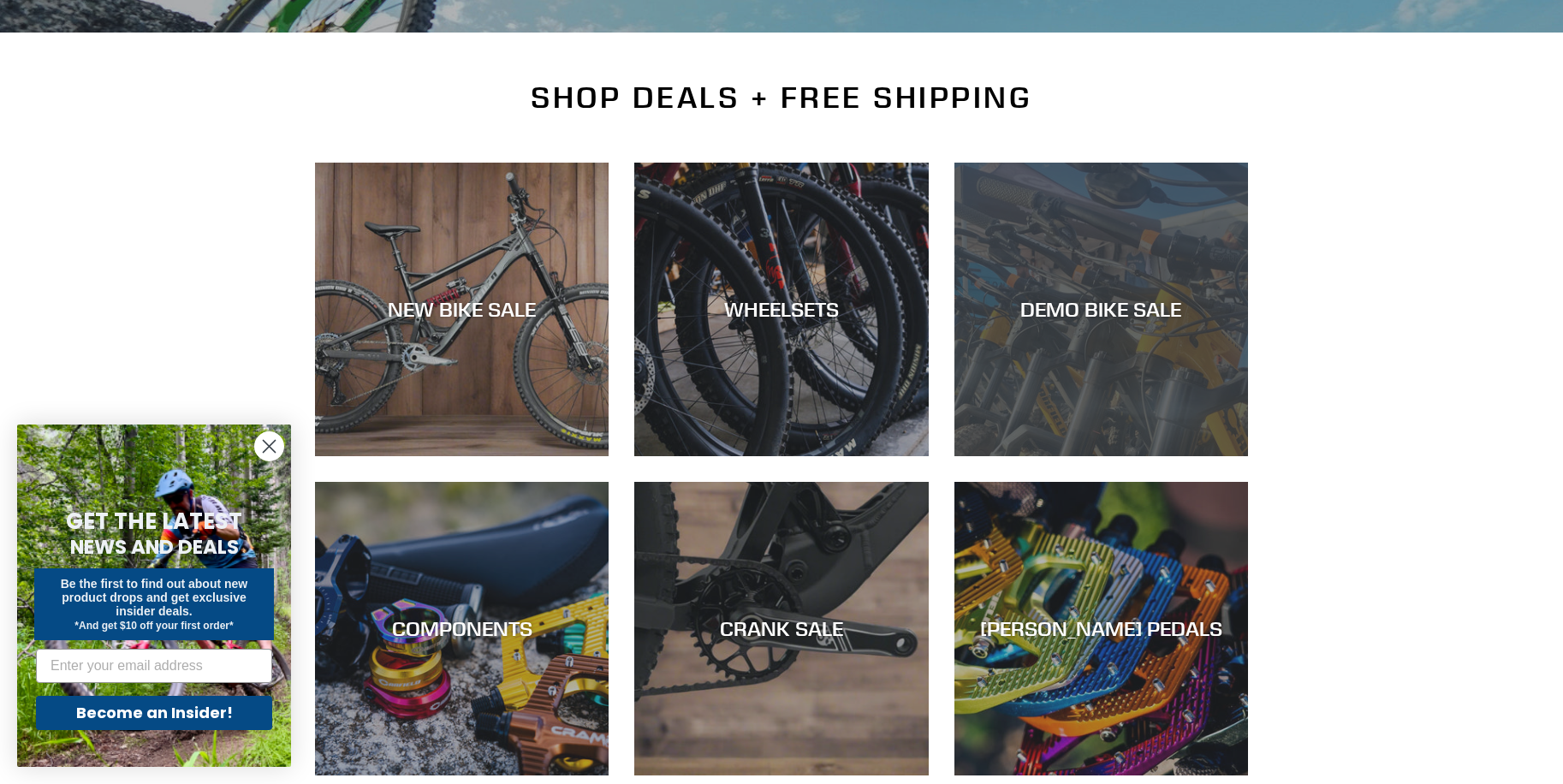
click at [1026, 456] on div "DEMO BIKE SALE" at bounding box center [1100, 456] width 293 height 0
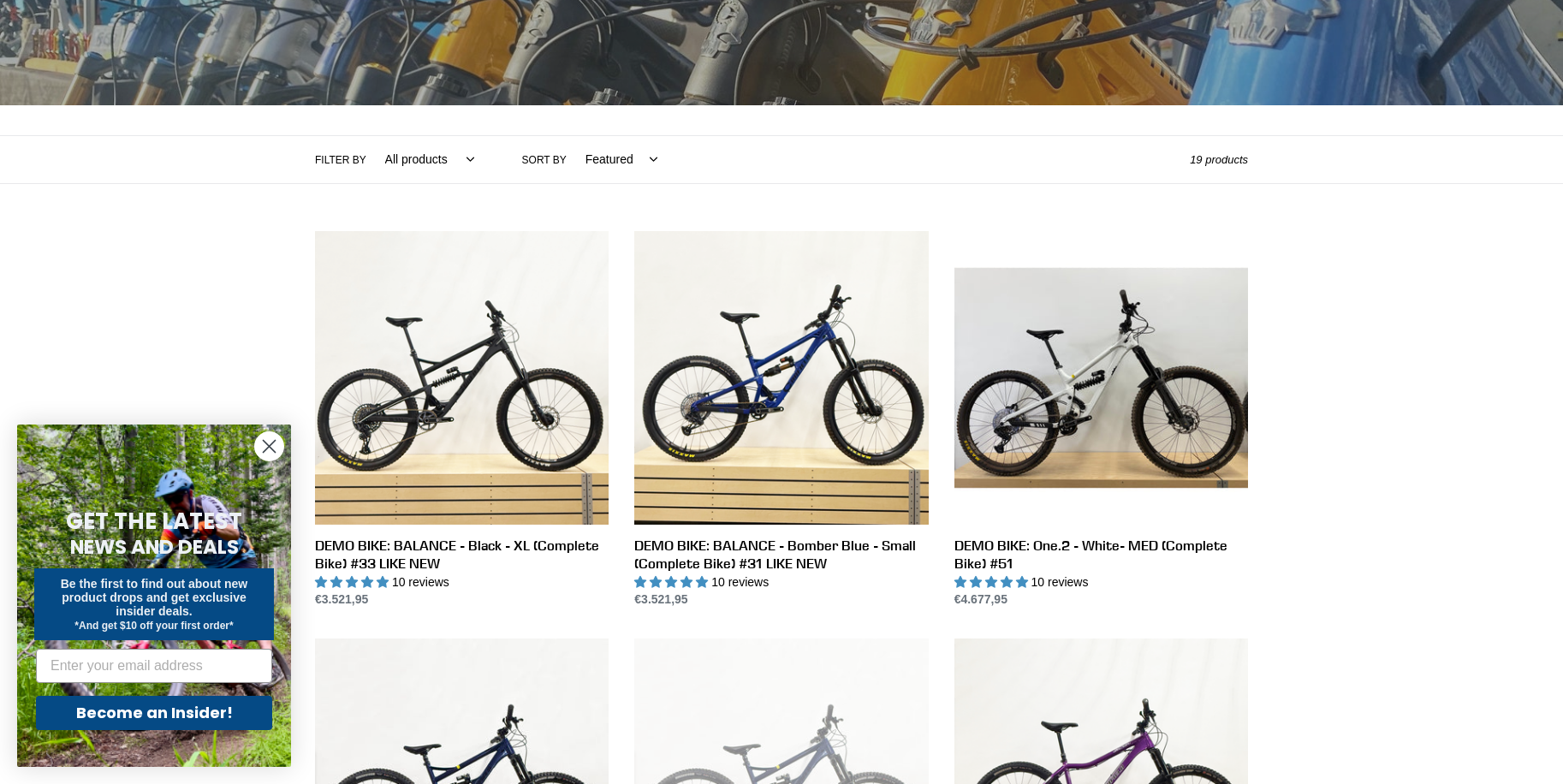
scroll to position [86, 0]
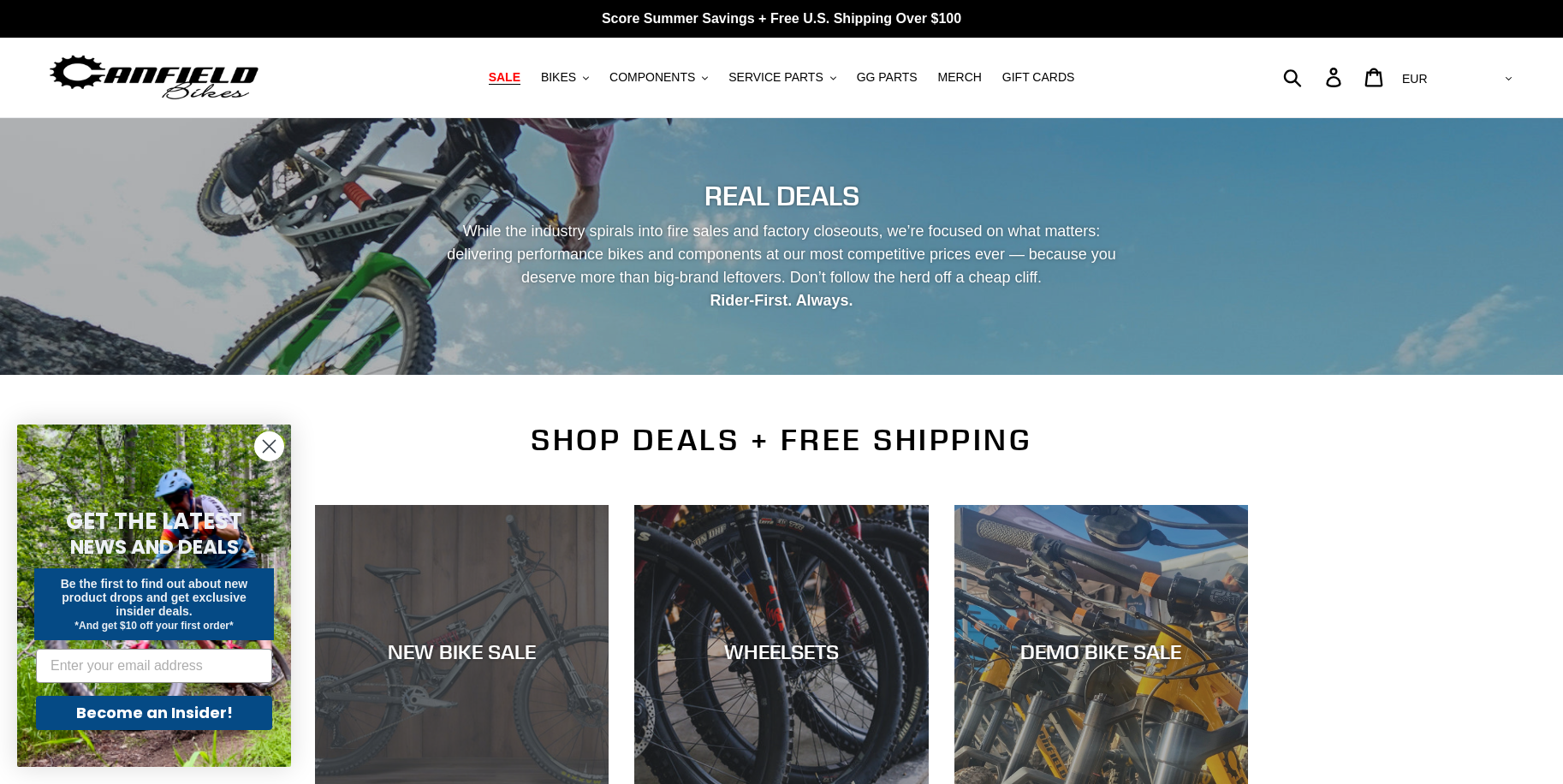
scroll to position [343, 0]
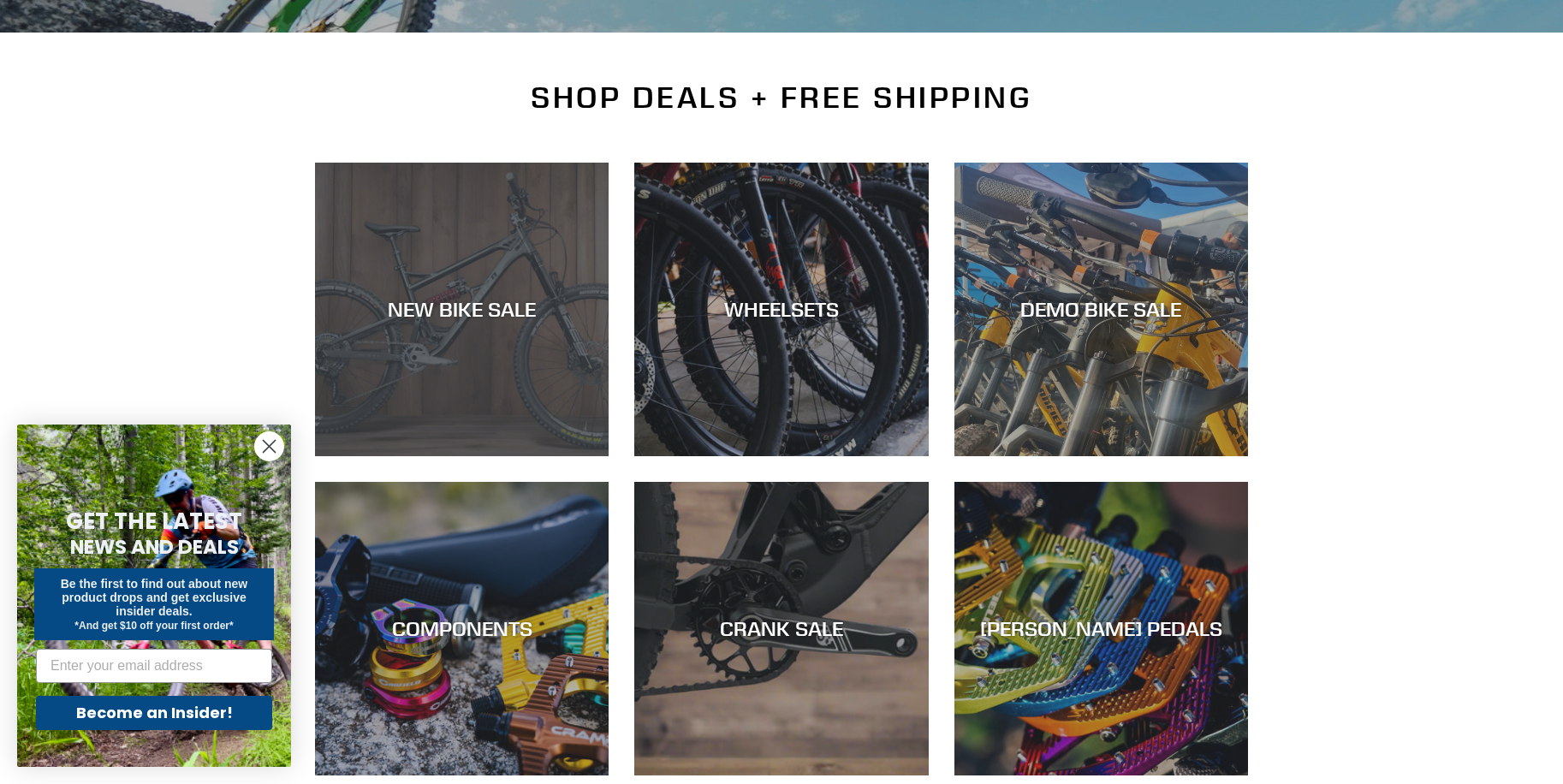
click at [424, 456] on div "NEW BIKE SALE" at bounding box center [462, 456] width 293 height 0
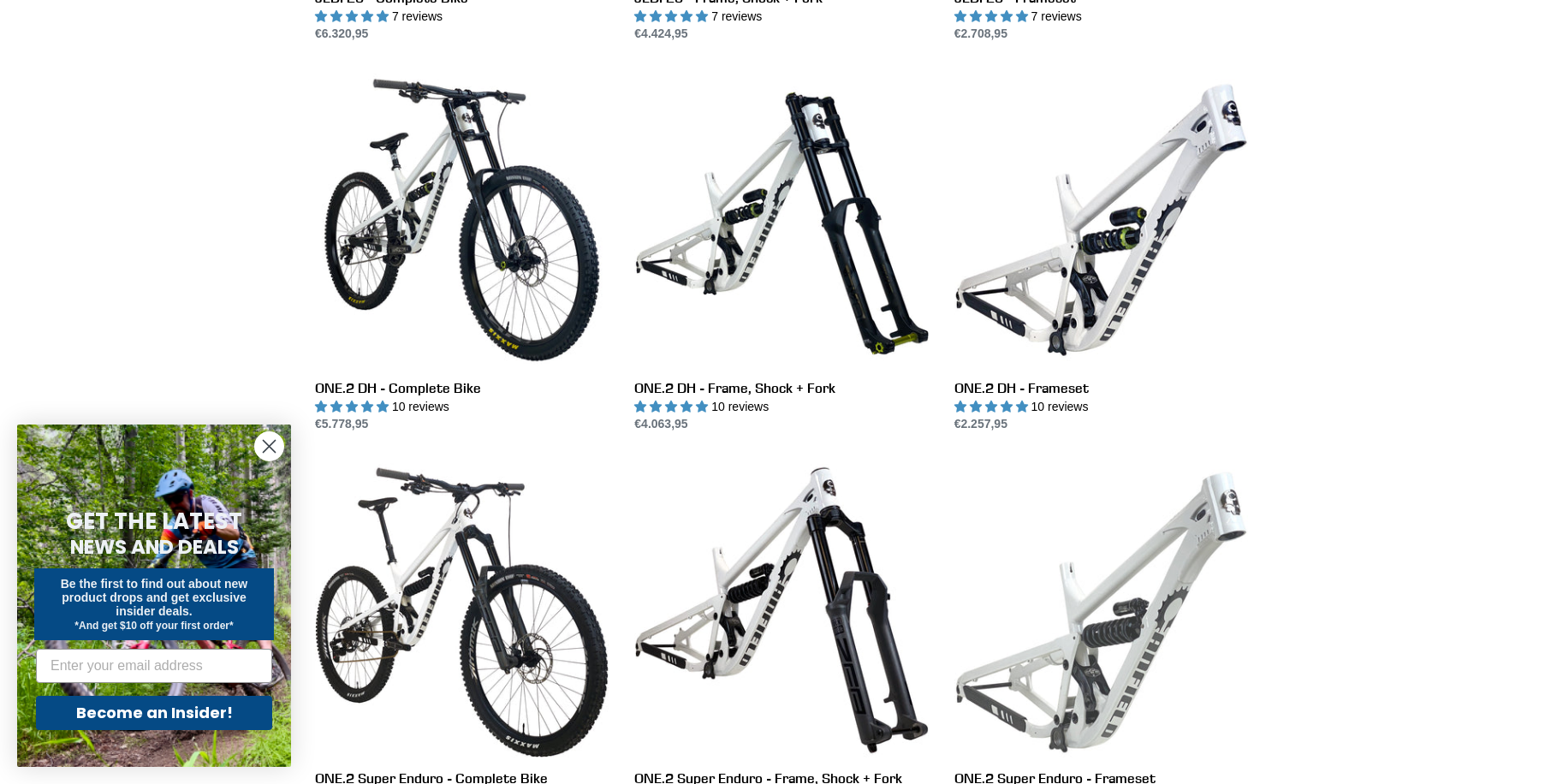
scroll to position [1027, 0]
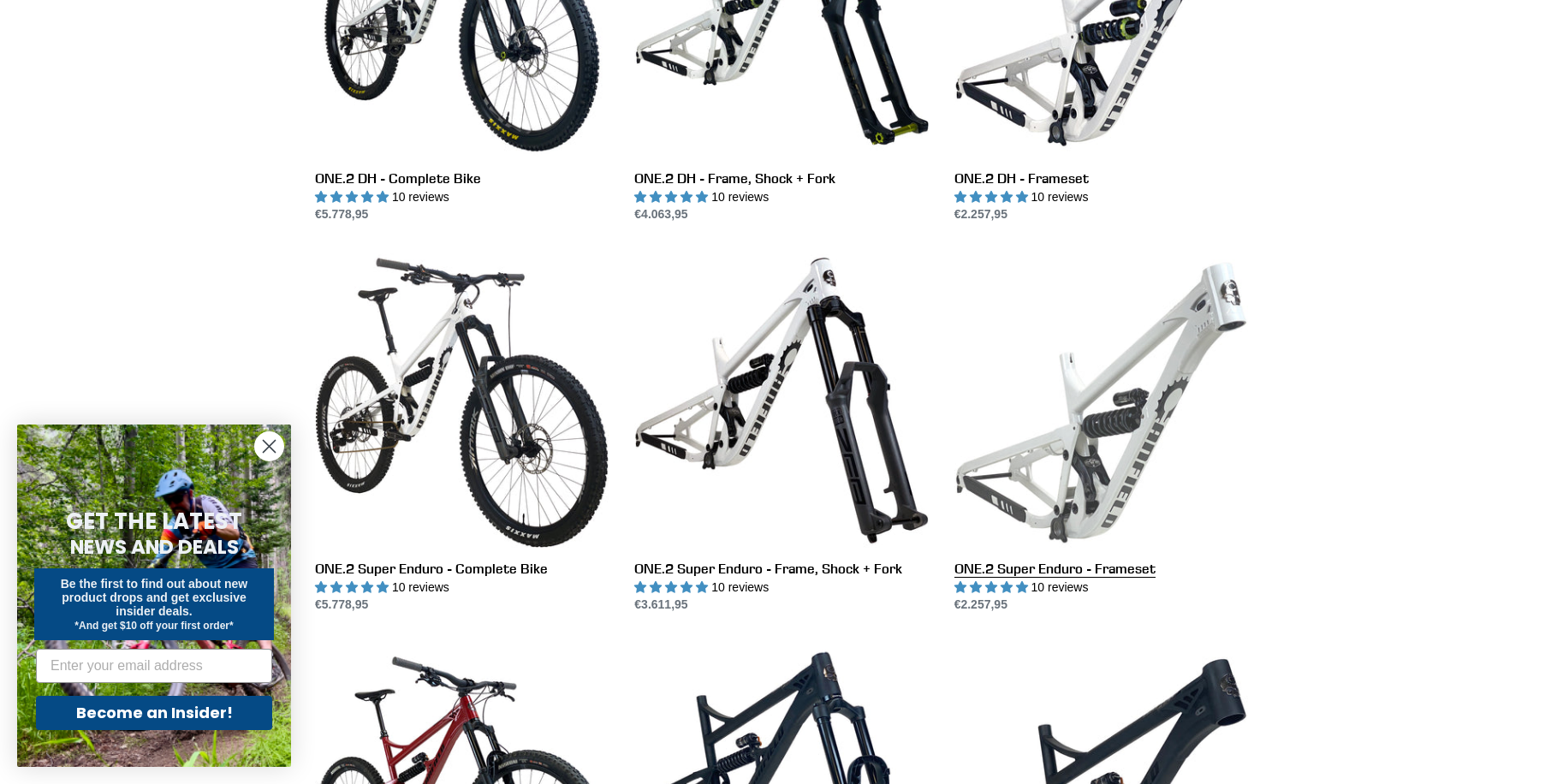
click at [1078, 476] on link "ONE.2 Super Enduro - Frameset" at bounding box center [1100, 433] width 293 height 360
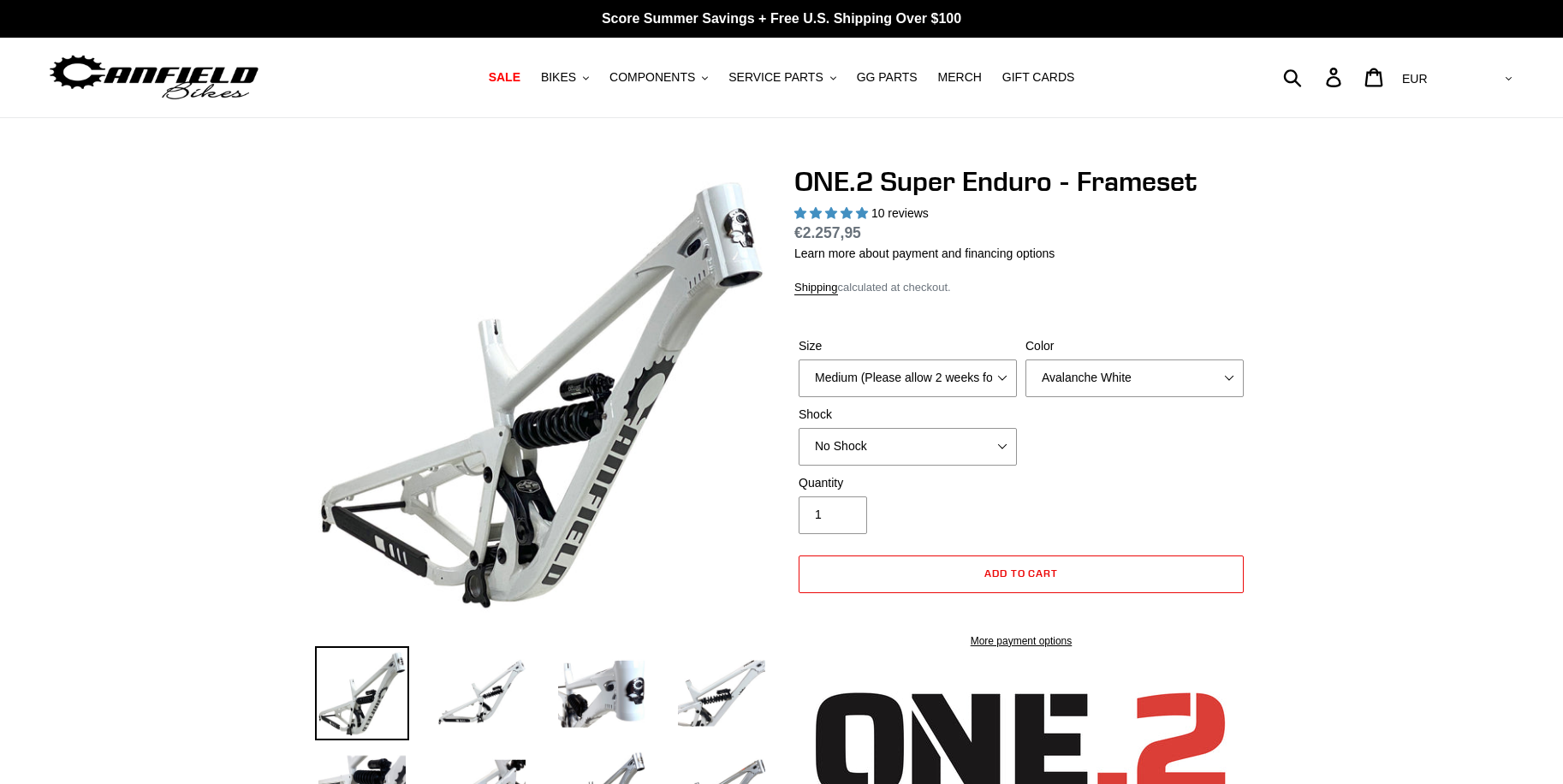
select select "highest-rating"
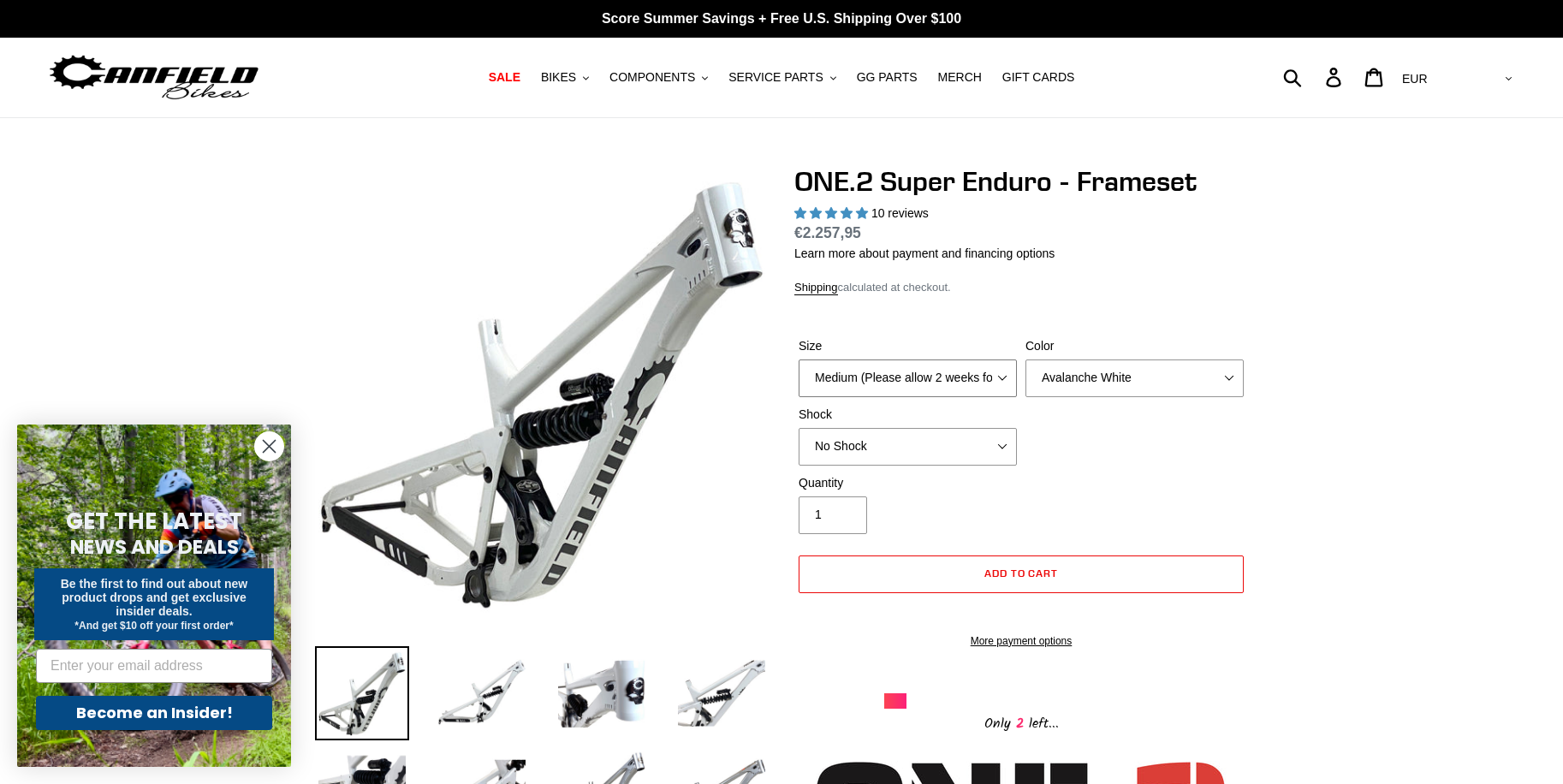
click at [1005, 380] on select "Medium (Please allow 2 weeks for delivery) Large (Sold Out)" at bounding box center [908, 377] width 218 height 37
click at [1005, 375] on select "Medium (Please allow 2 weeks for delivery) Large (Sold Out)" at bounding box center [908, 377] width 218 height 37
click at [1099, 380] on select "Avalanche White Bentonite Grey" at bounding box center [1134, 377] width 218 height 37
select select "Bentonite Grey"
click at [1026, 359] on select "Avalanche White Bentonite Grey" at bounding box center [1134, 377] width 218 height 37
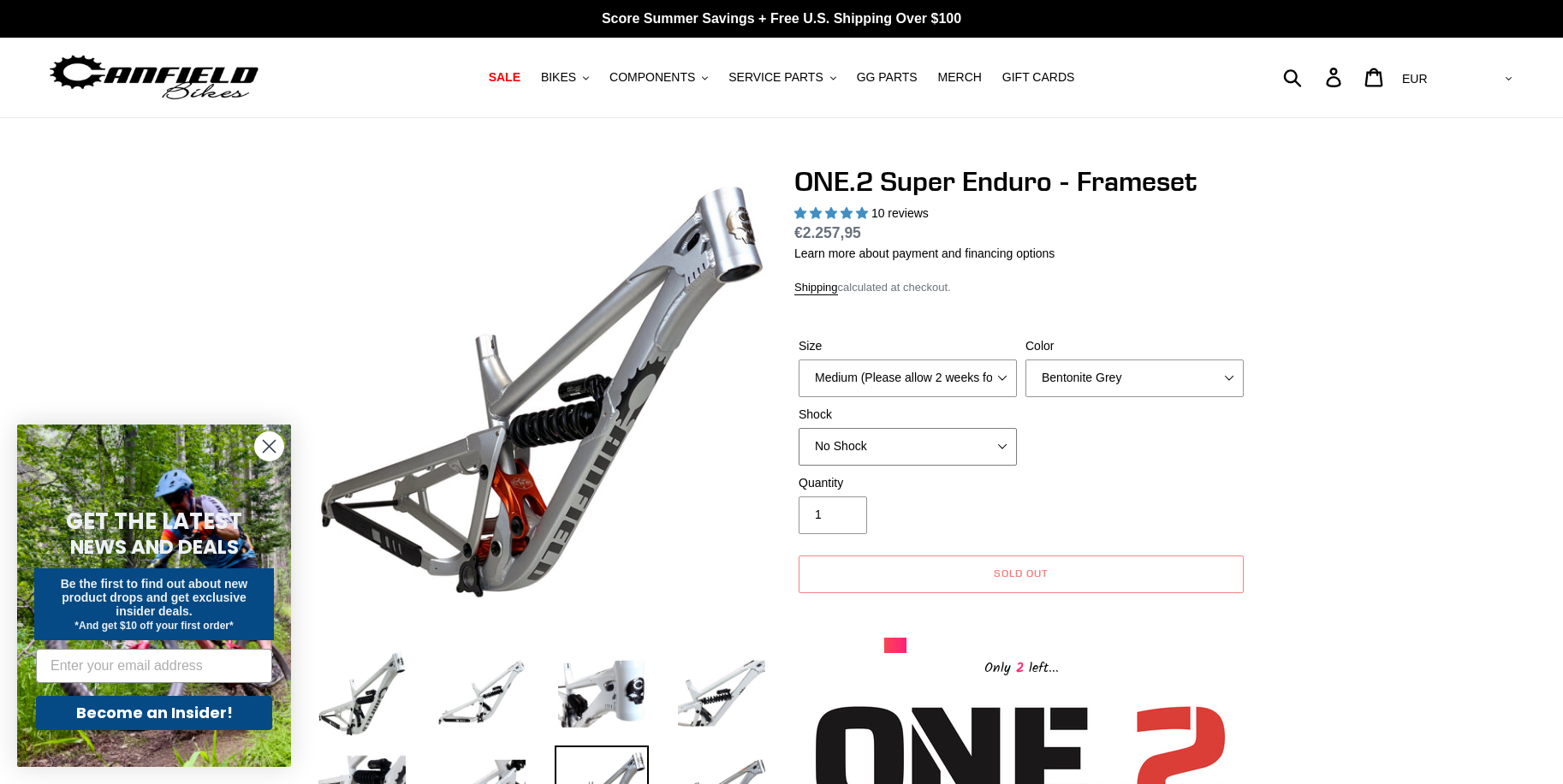
click at [985, 451] on select "No Shock RockShox Vivid Coil" at bounding box center [908, 446] width 218 height 37
click at [799, 428] on select "No Shock RockShox Vivid Coil" at bounding box center [908, 446] width 218 height 37
click at [991, 447] on select "No Shock RockShox Vivid Coil" at bounding box center [908, 446] width 218 height 37
select select "No Shock"
click at [799, 428] on select "No Shock RockShox Vivid Coil" at bounding box center [908, 446] width 218 height 37
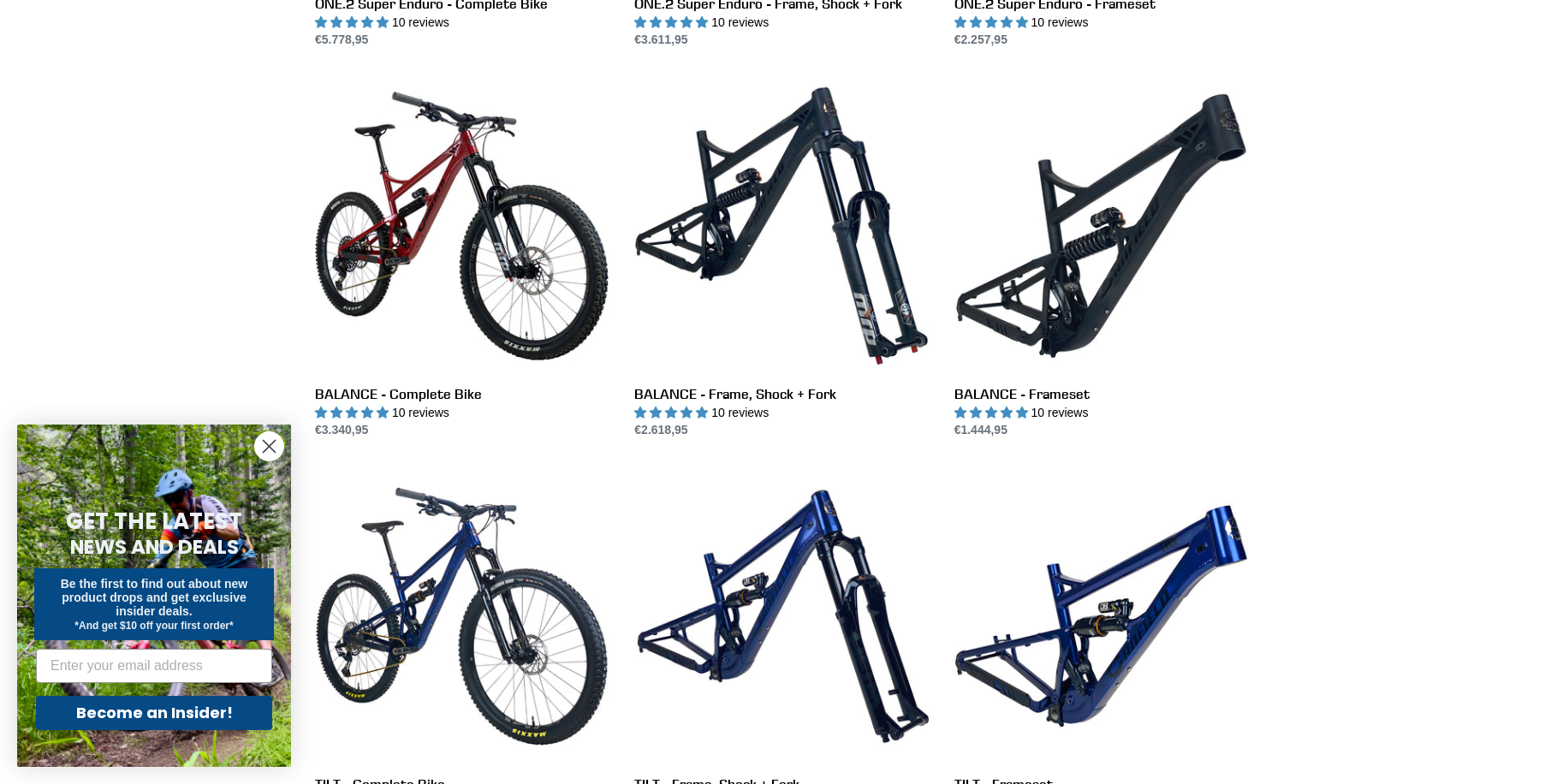
scroll to position [1797, 0]
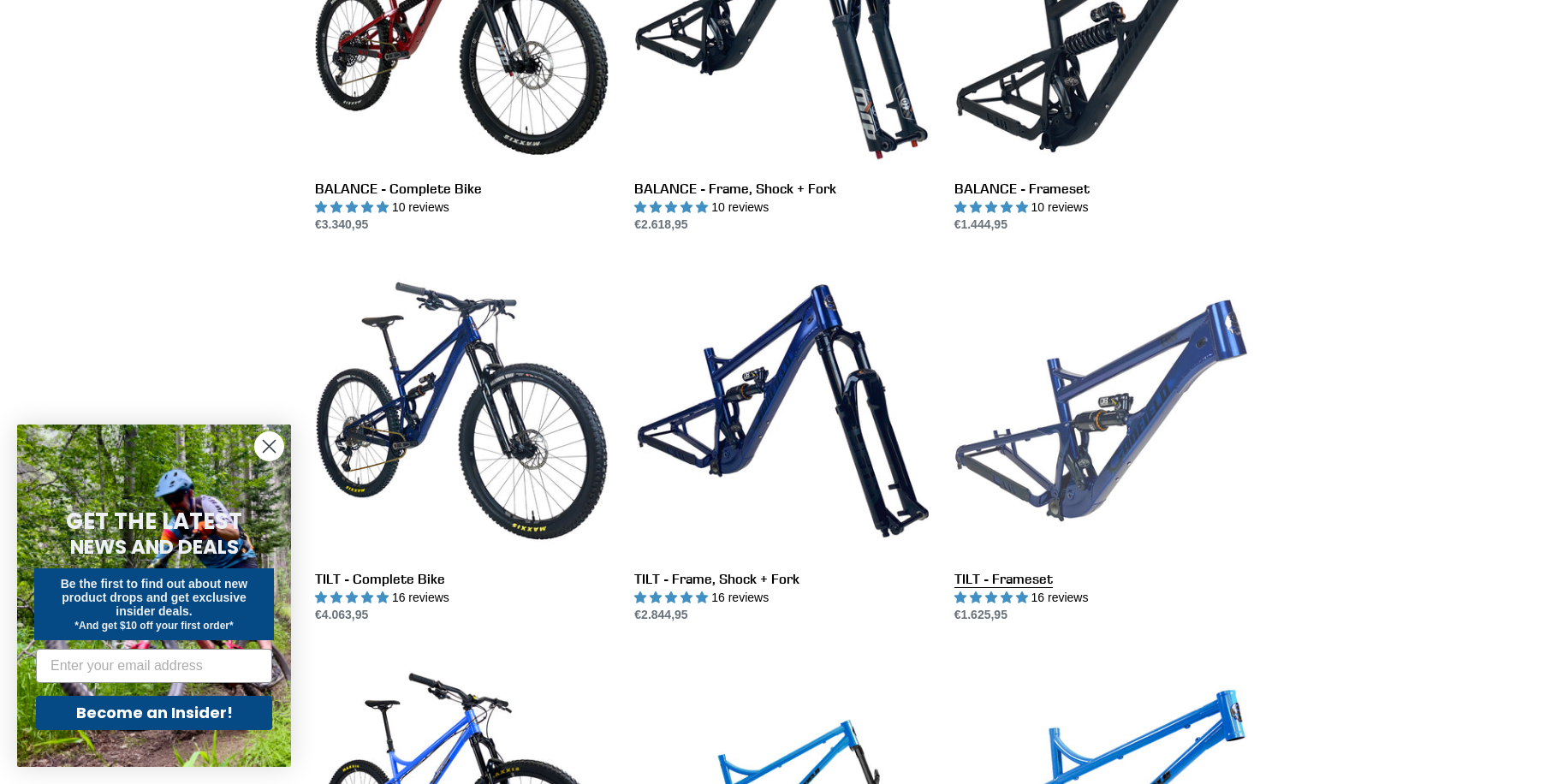
click at [1111, 449] on link "TILT - Frameset" at bounding box center [1100, 443] width 293 height 360
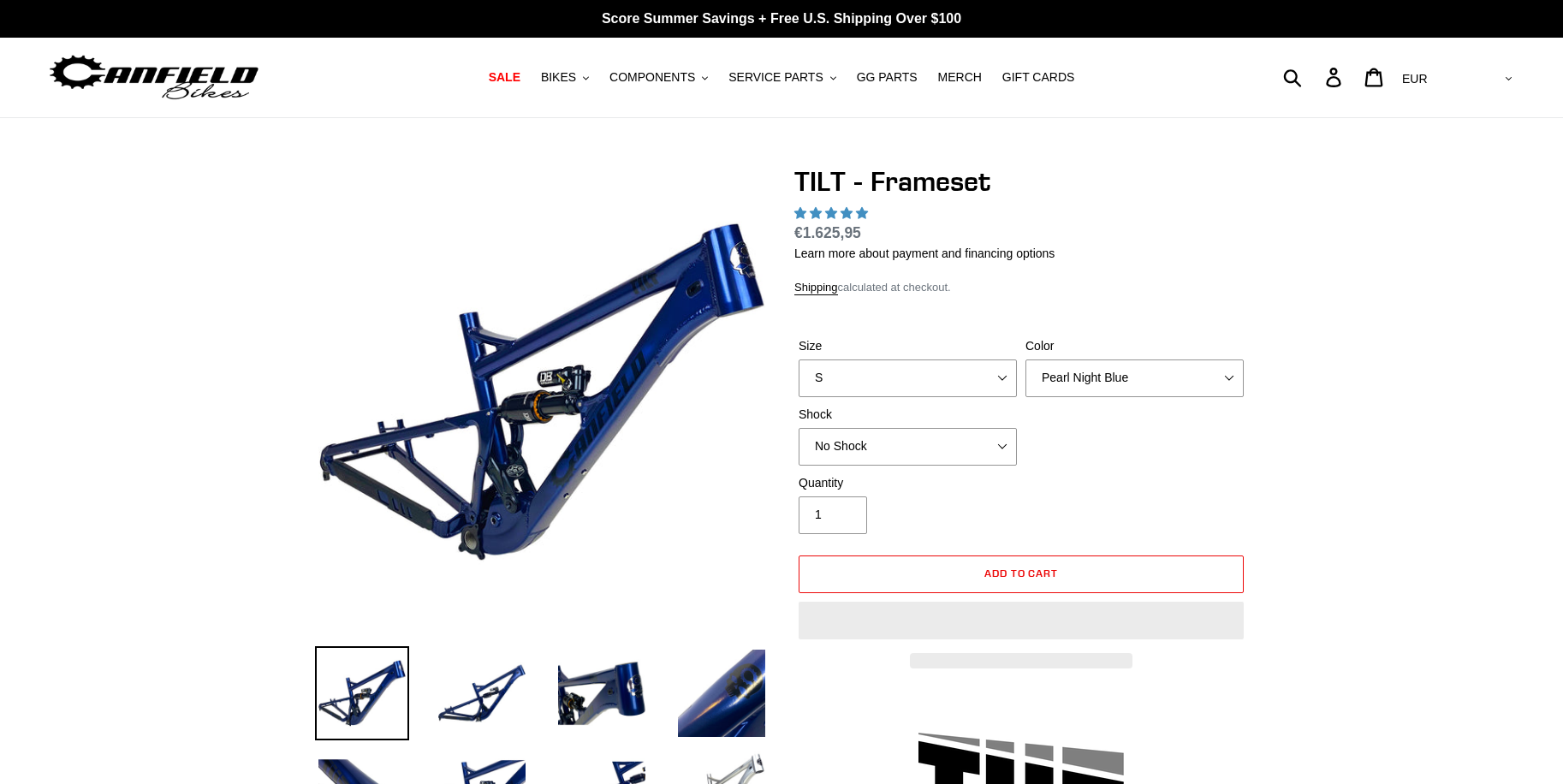
select select "highest-rating"
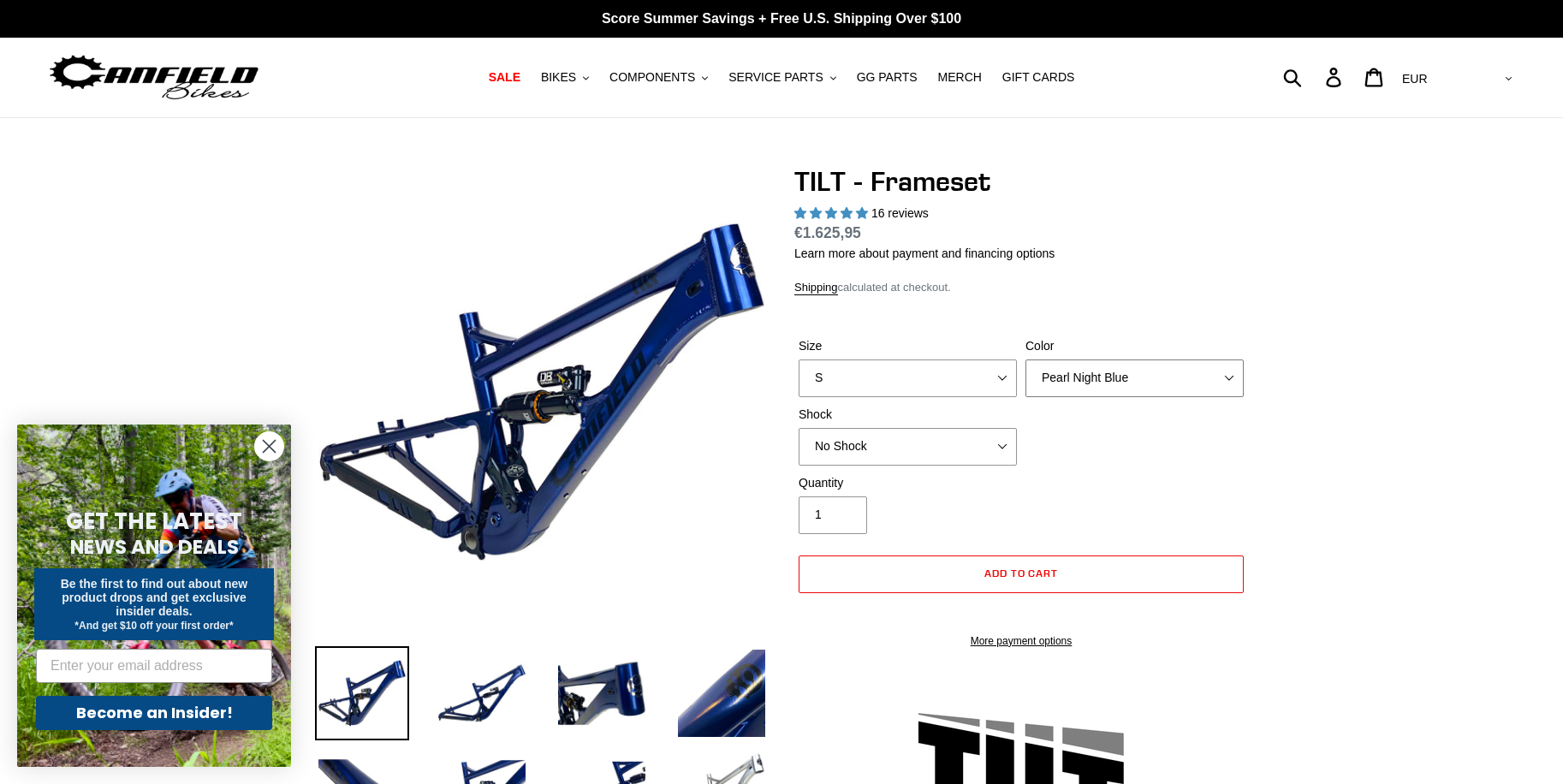
click at [1097, 385] on select "Pearl Night Blue Stealth Silver" at bounding box center [1134, 377] width 218 height 37
select select "Stealth Silver"
click at [1026, 359] on select "Pearl Night Blue Stealth Silver" at bounding box center [1134, 377] width 218 height 37
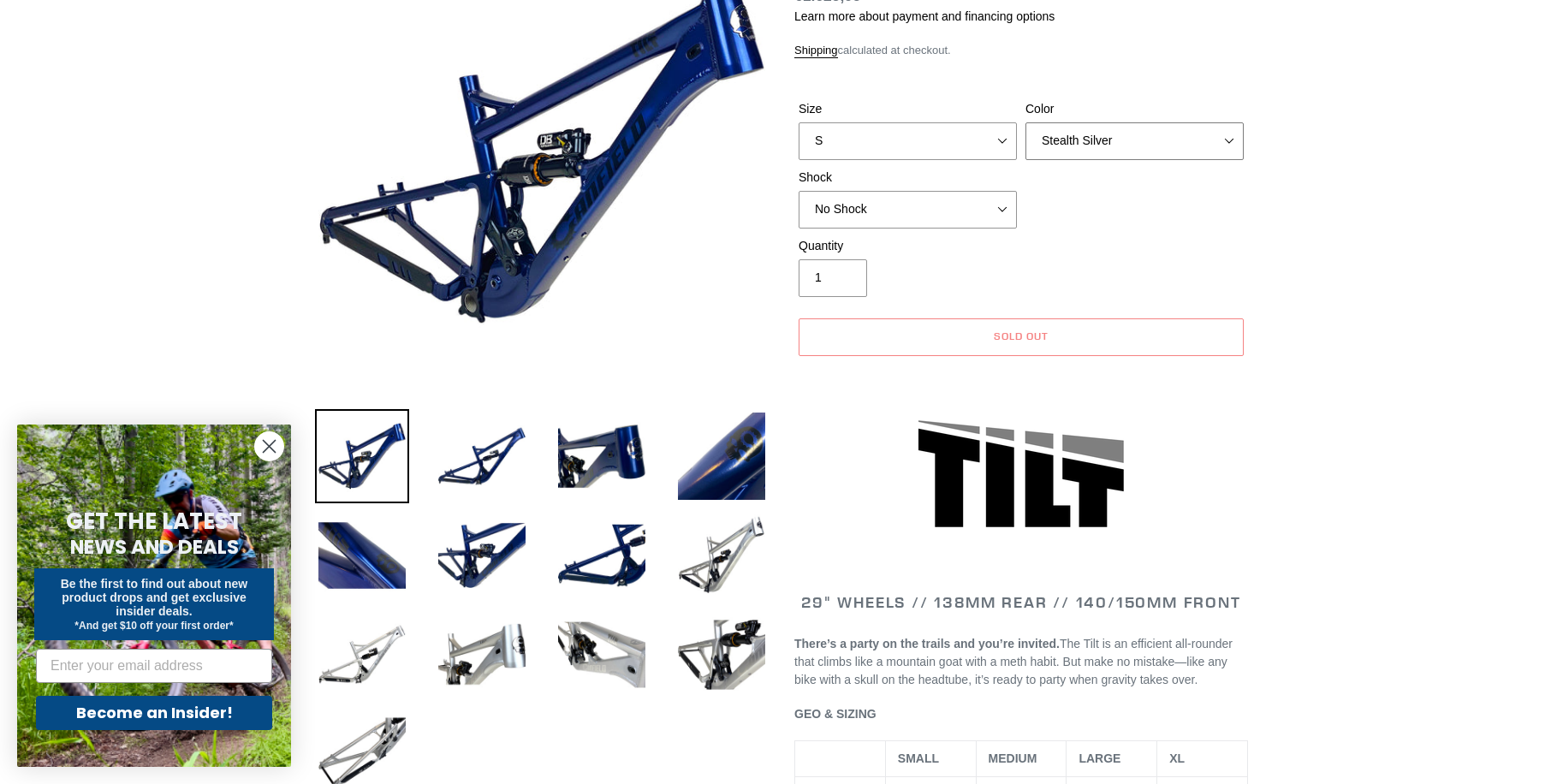
scroll to position [257, 0]
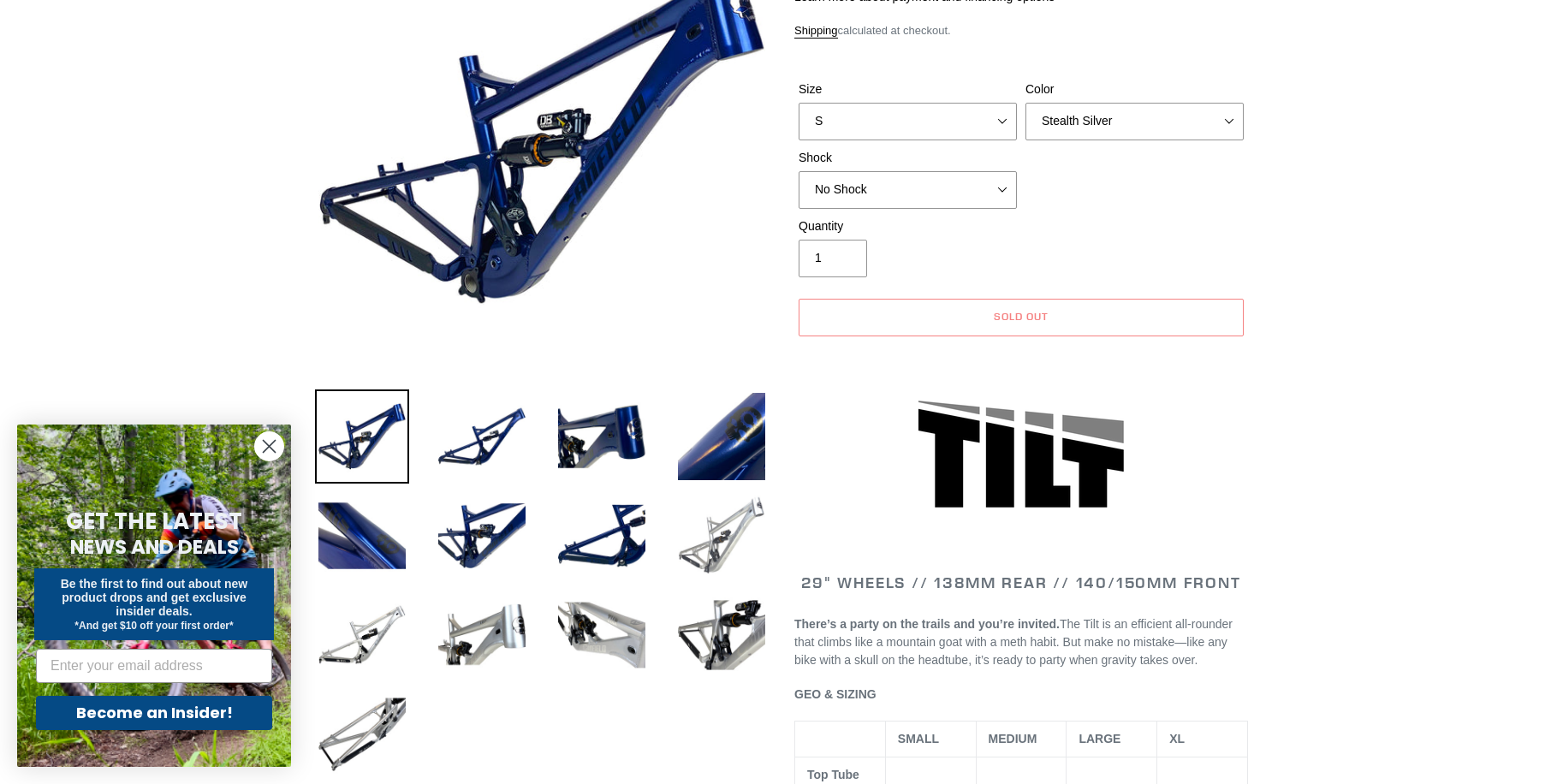
click at [715, 545] on img at bounding box center [721, 535] width 94 height 94
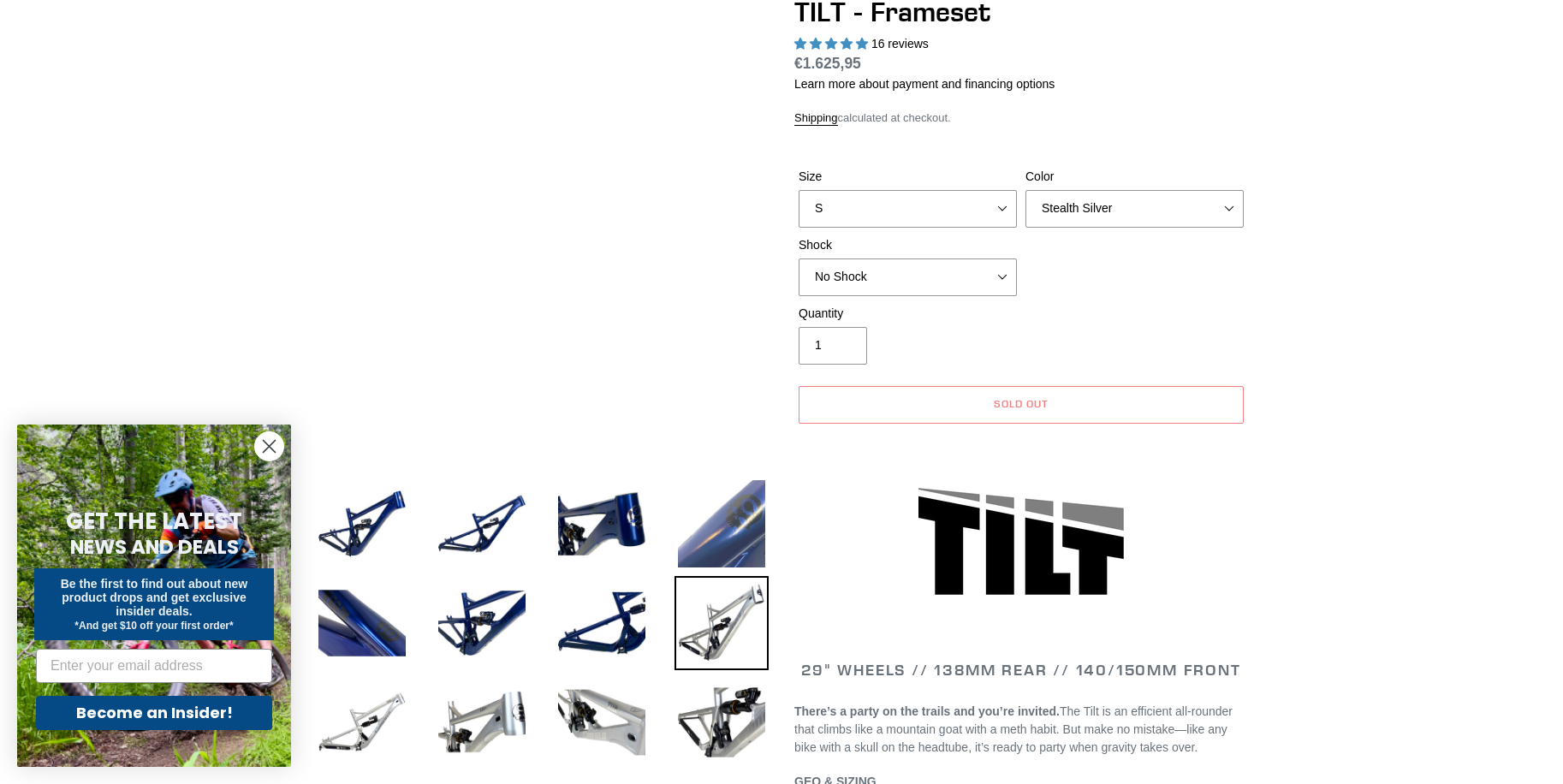
scroll to position [171, 0]
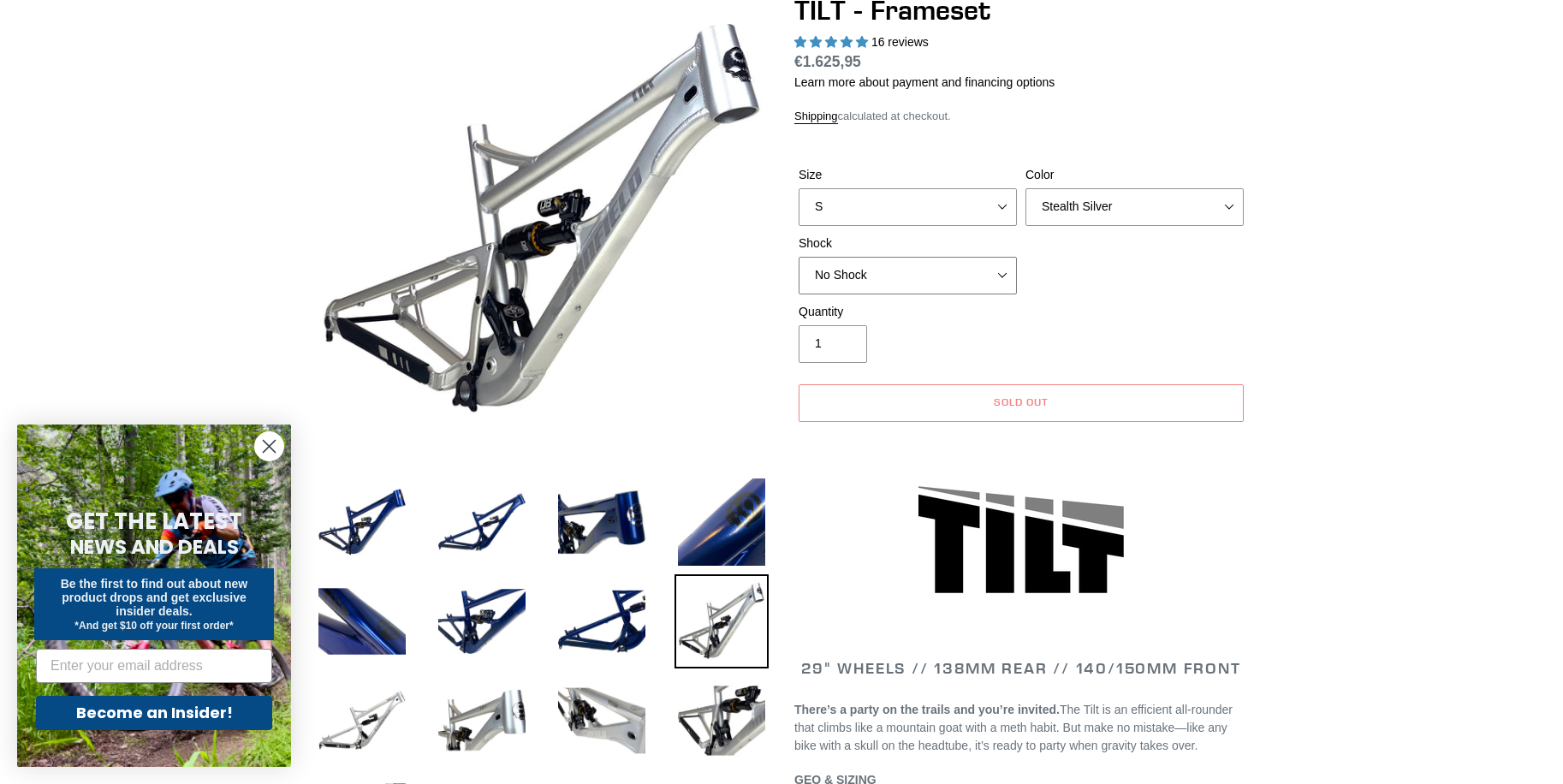
click at [975, 272] on select "No Shock Cane Creek DB Kitsuma Air RockShox Deluxe Ultimate Fox FLOAT X EXT Sto…" at bounding box center [908, 275] width 218 height 37
click at [982, 274] on select "No Shock Cane Creek DB Kitsuma Air RockShox Deluxe Ultimate Fox FLOAT X EXT Sto…" at bounding box center [908, 275] width 218 height 37
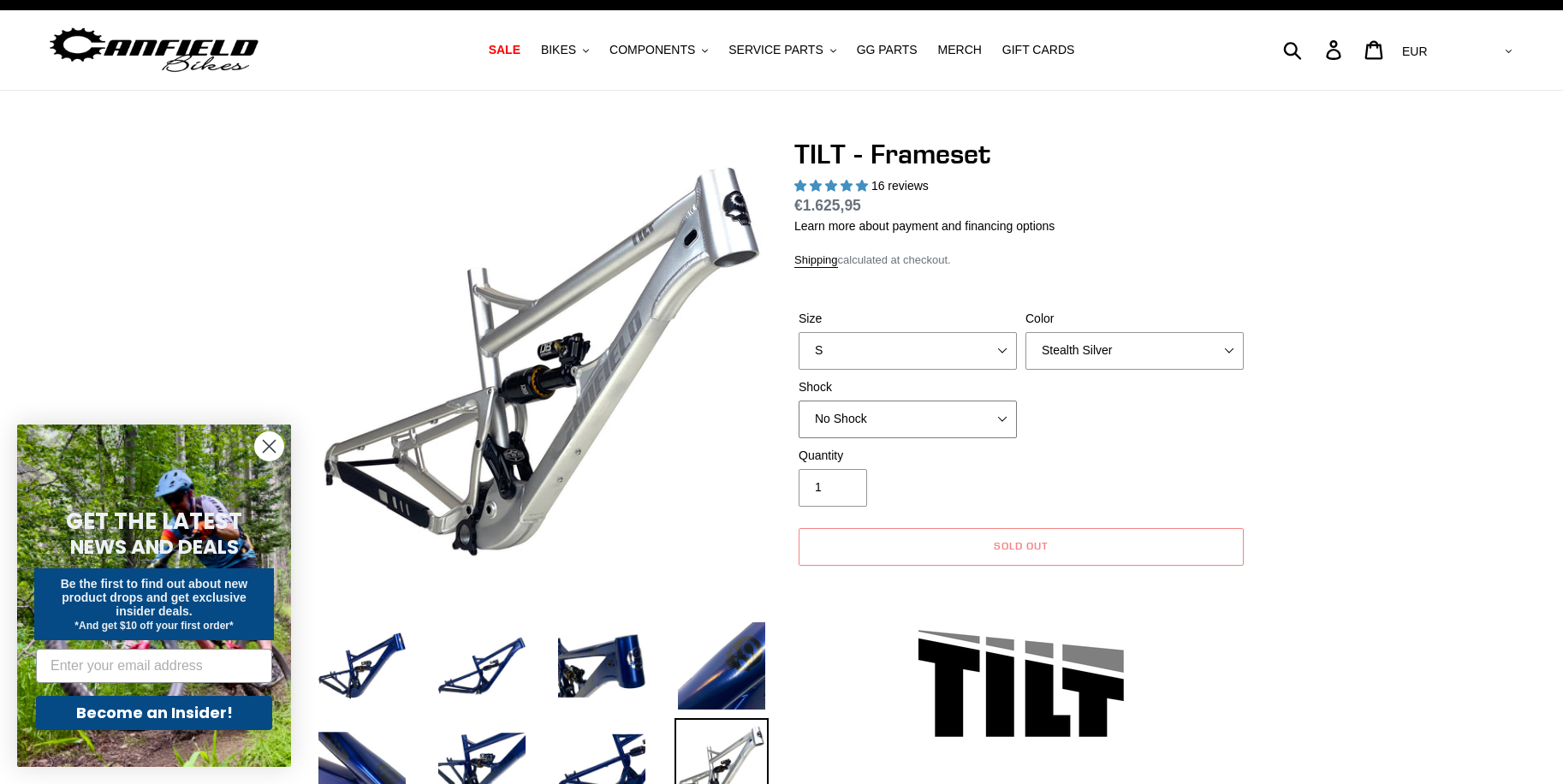
scroll to position [0, 0]
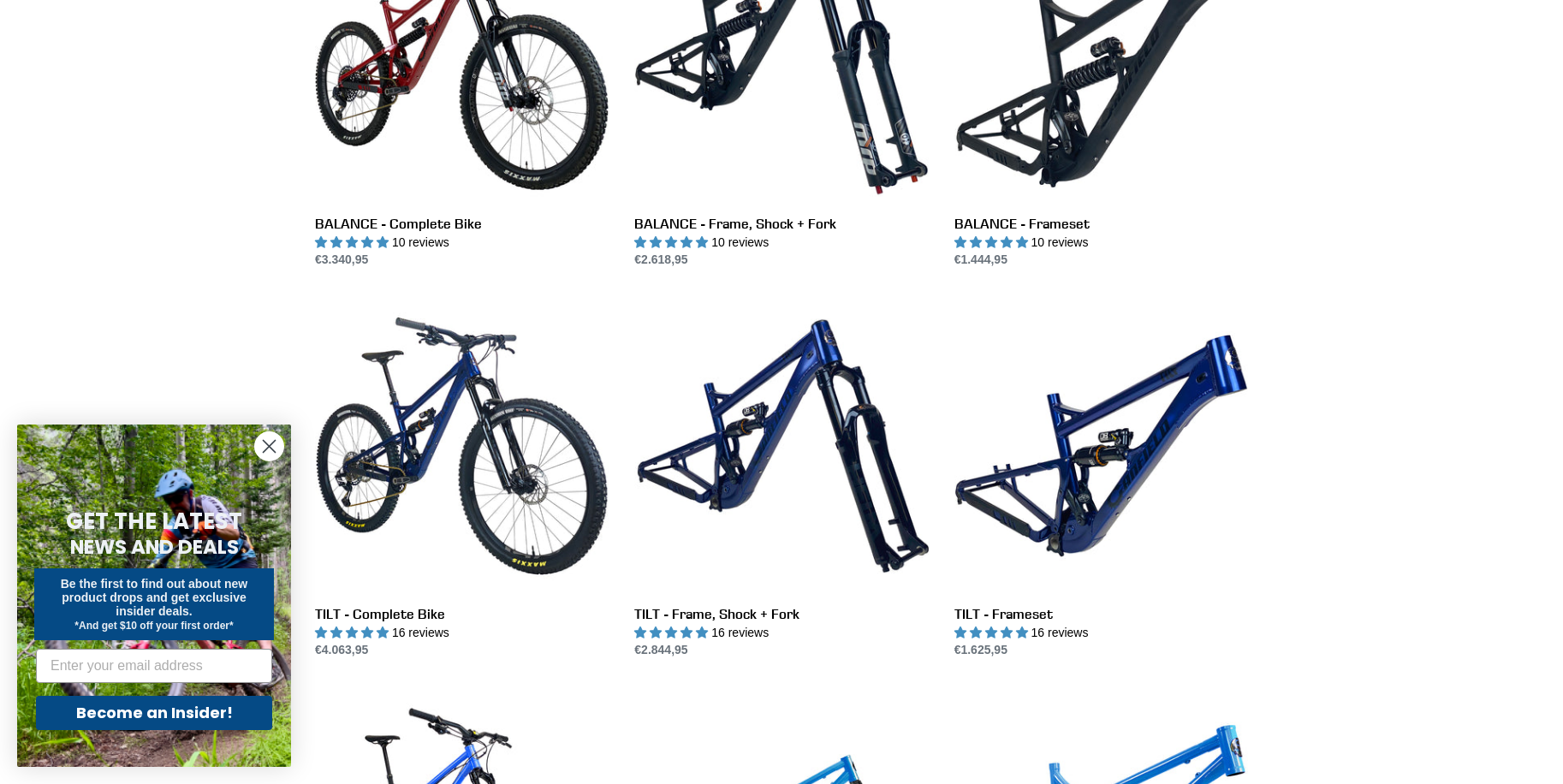
scroll to position [1626, 0]
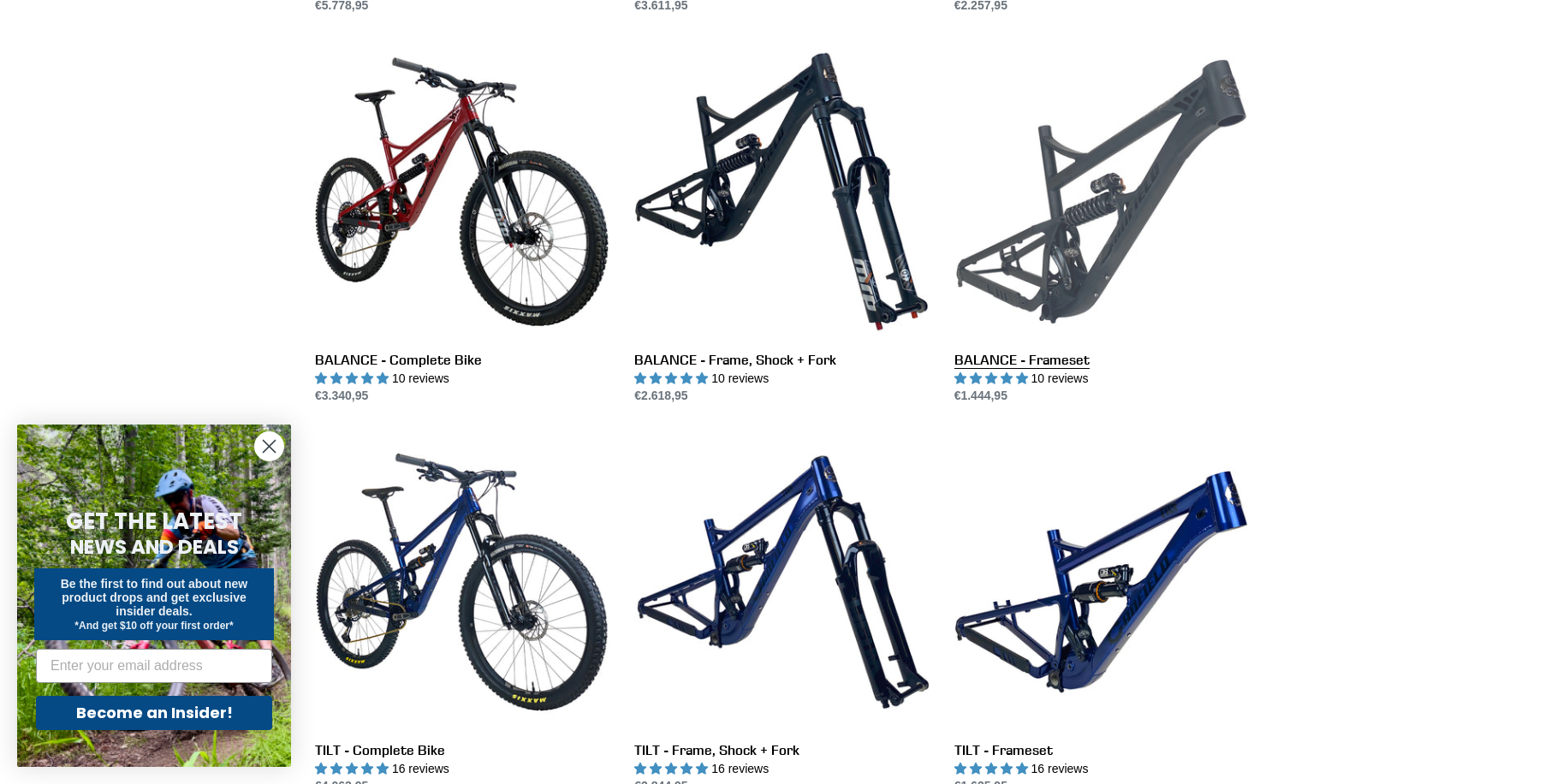
click at [1048, 282] on link "BALANCE - Frameset" at bounding box center [1100, 225] width 293 height 360
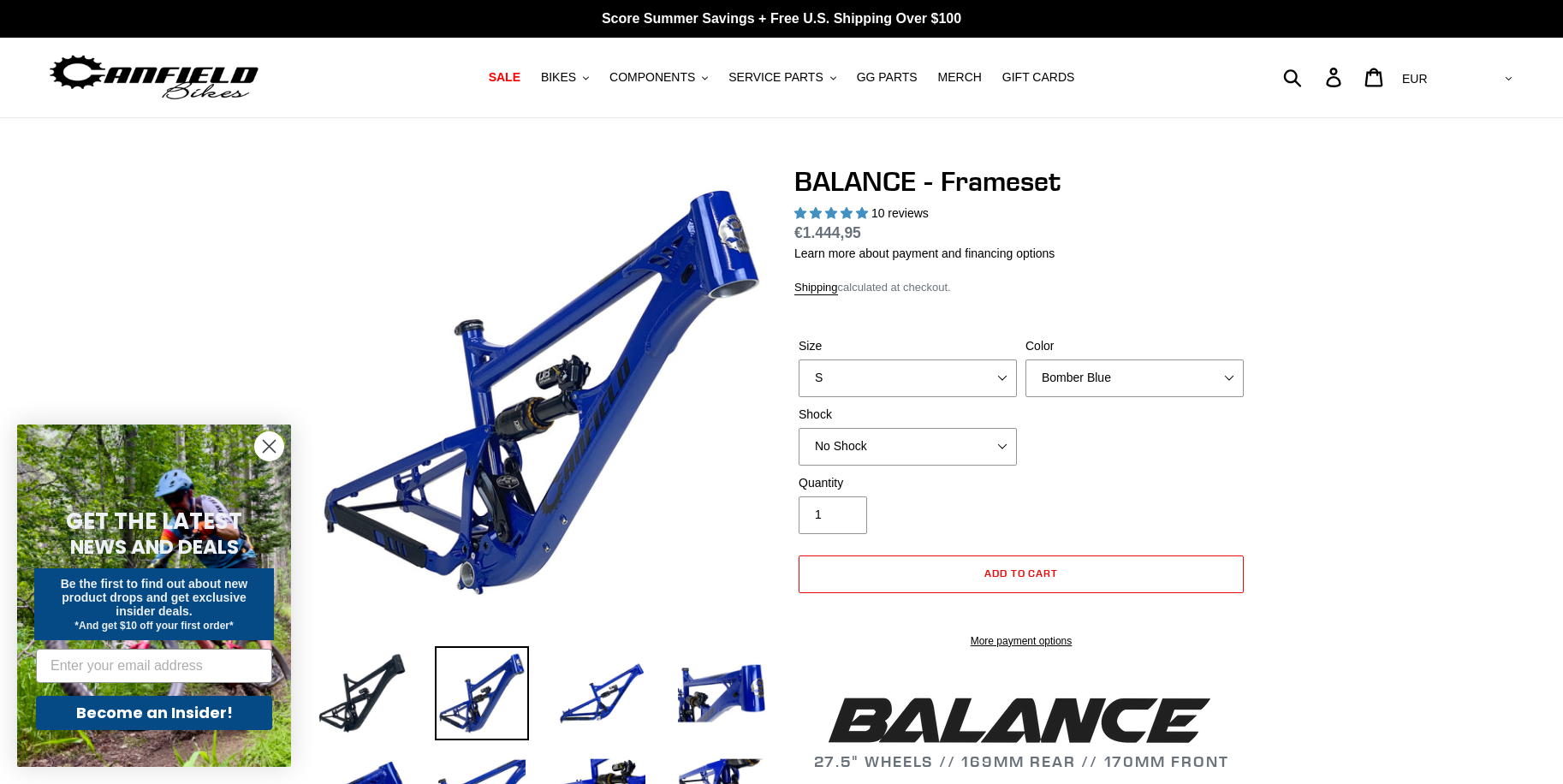
select select "highest-rating"
click at [972, 378] on select "S M L XL" at bounding box center [908, 377] width 218 height 37
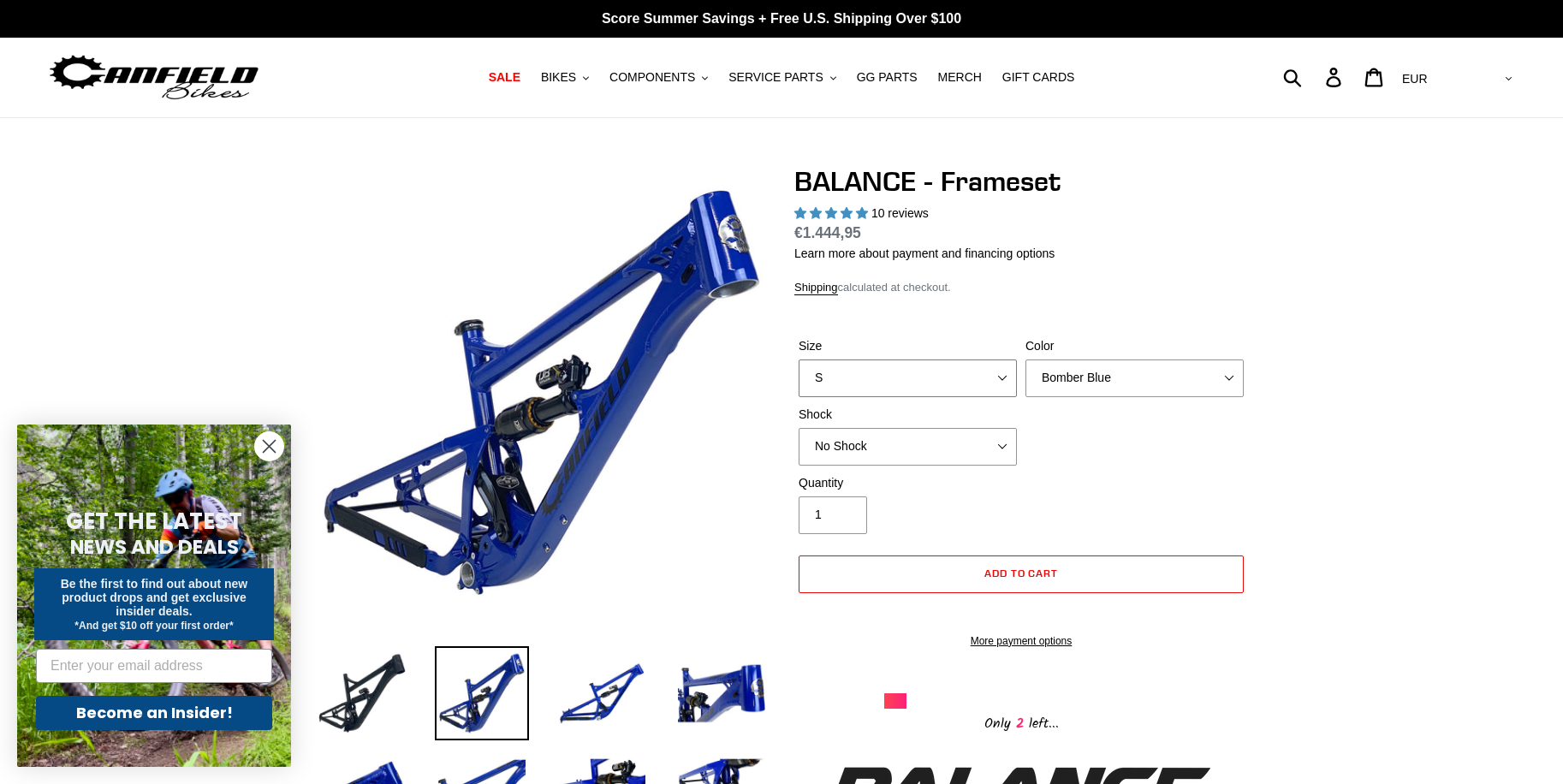
select select "M"
click at [799, 359] on select "S M L XL" at bounding box center [908, 377] width 218 height 37
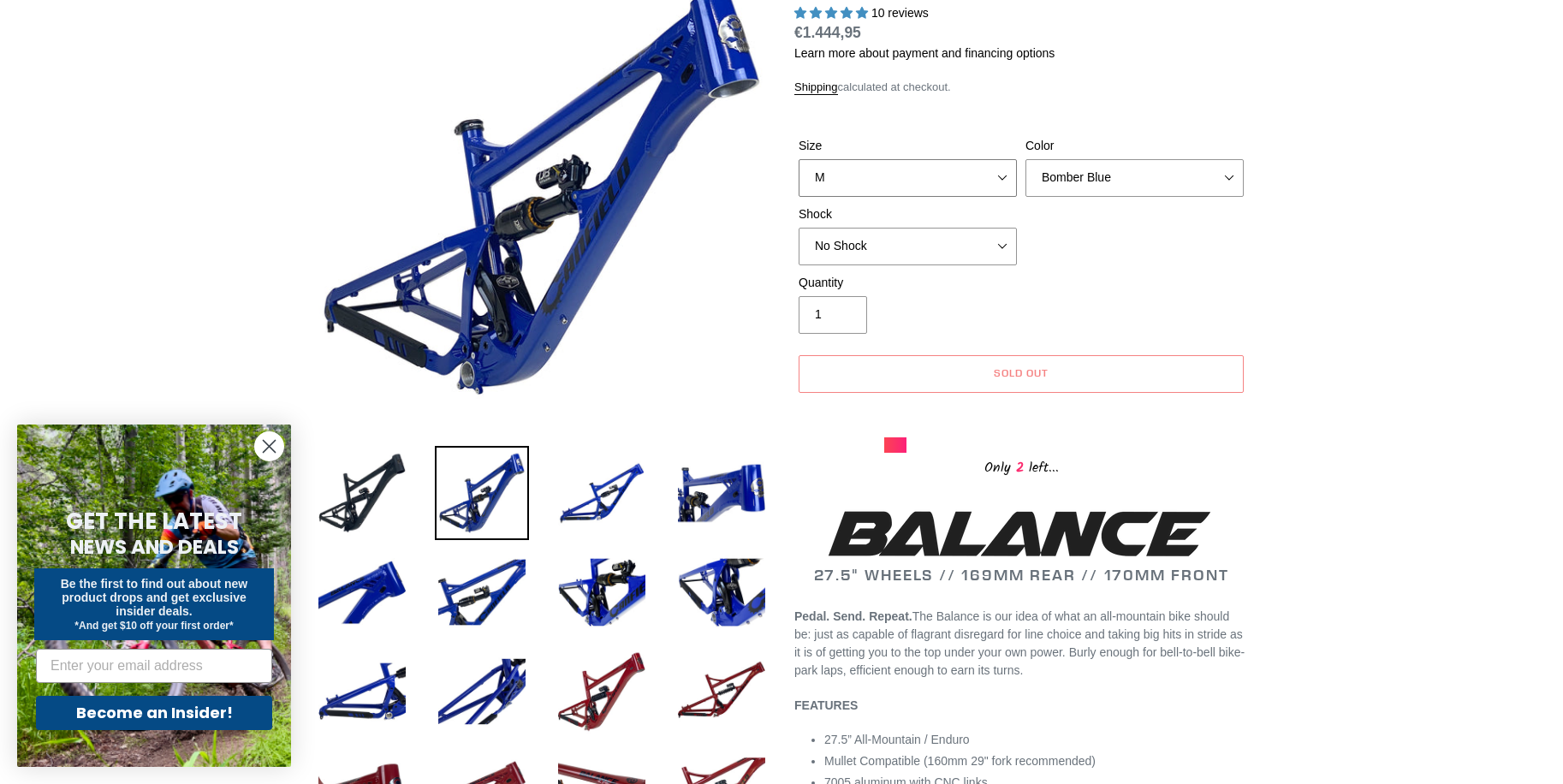
scroll to position [86, 0]
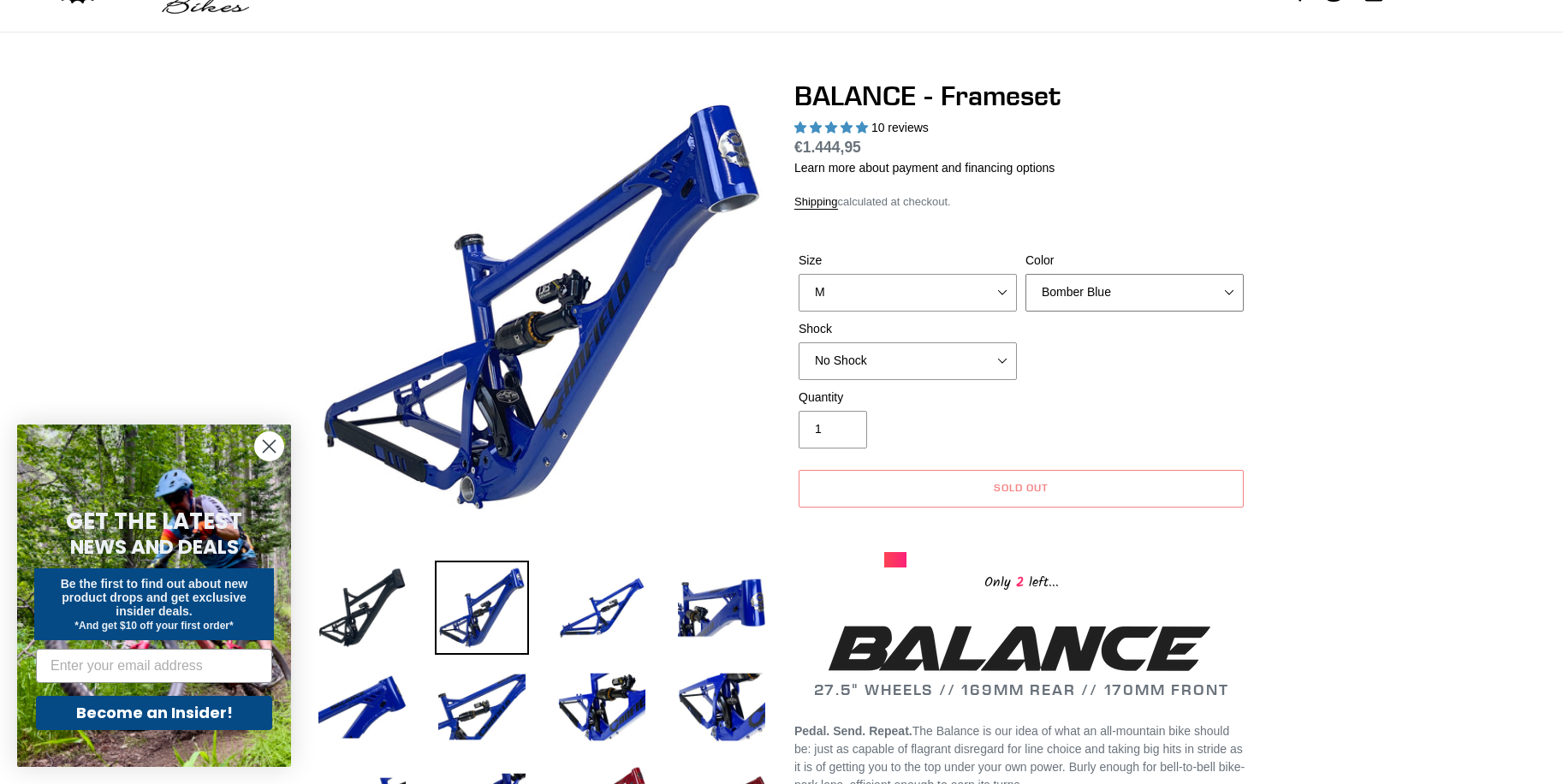
click at [1148, 288] on select "Bomber Blue Goat's Blood Stealth Black" at bounding box center [1134, 292] width 218 height 37
click at [1026, 274] on select "Bomber Blue Goat's Blood Stealth Black" at bounding box center [1134, 292] width 218 height 37
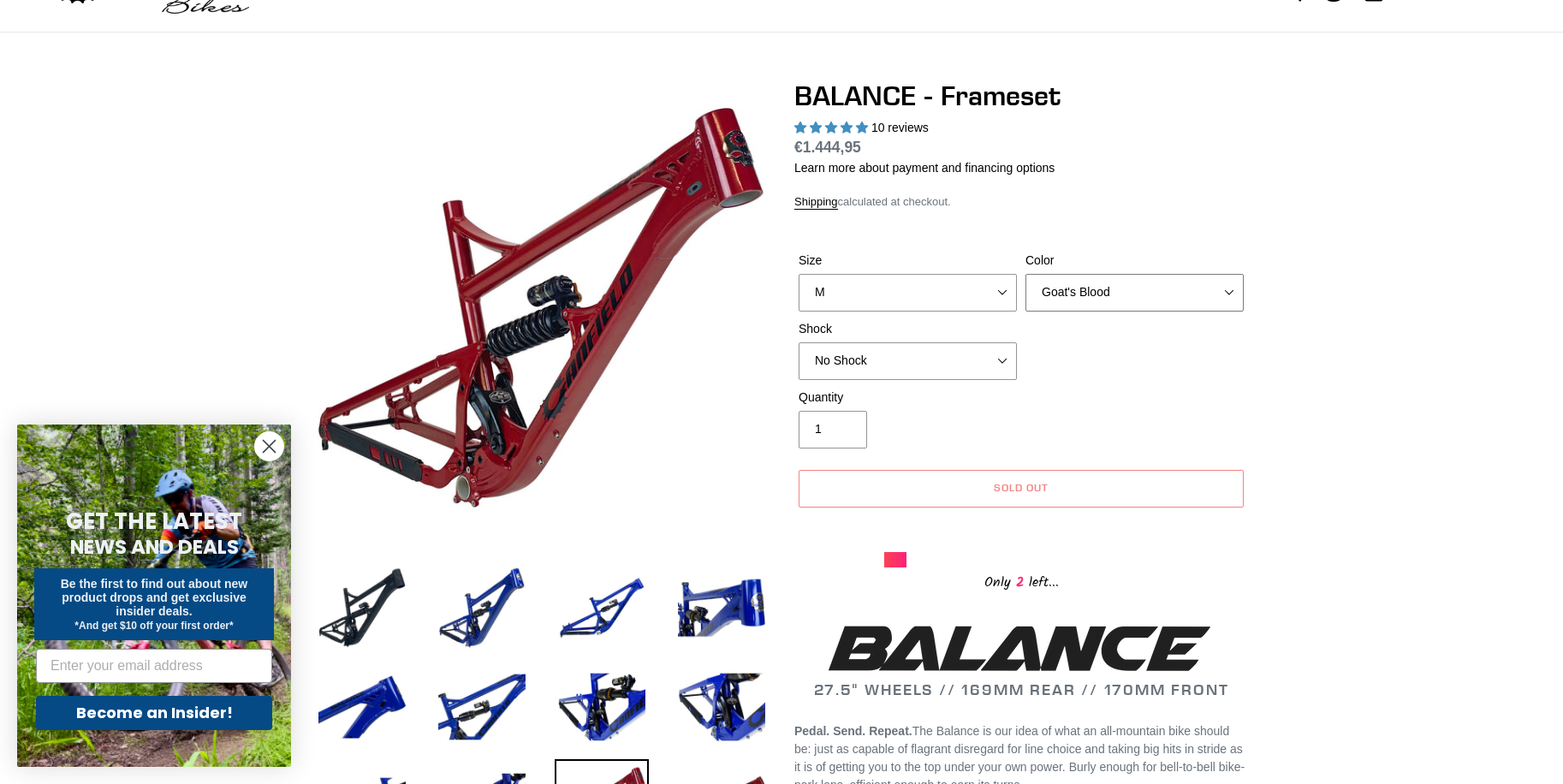
click at [1139, 292] on select "Bomber Blue Goat's Blood Stealth Black" at bounding box center [1134, 292] width 218 height 37
select select "Stealth Black"
click at [1026, 274] on select "Bomber Blue Goat's Blood Stealth Black" at bounding box center [1134, 292] width 218 height 37
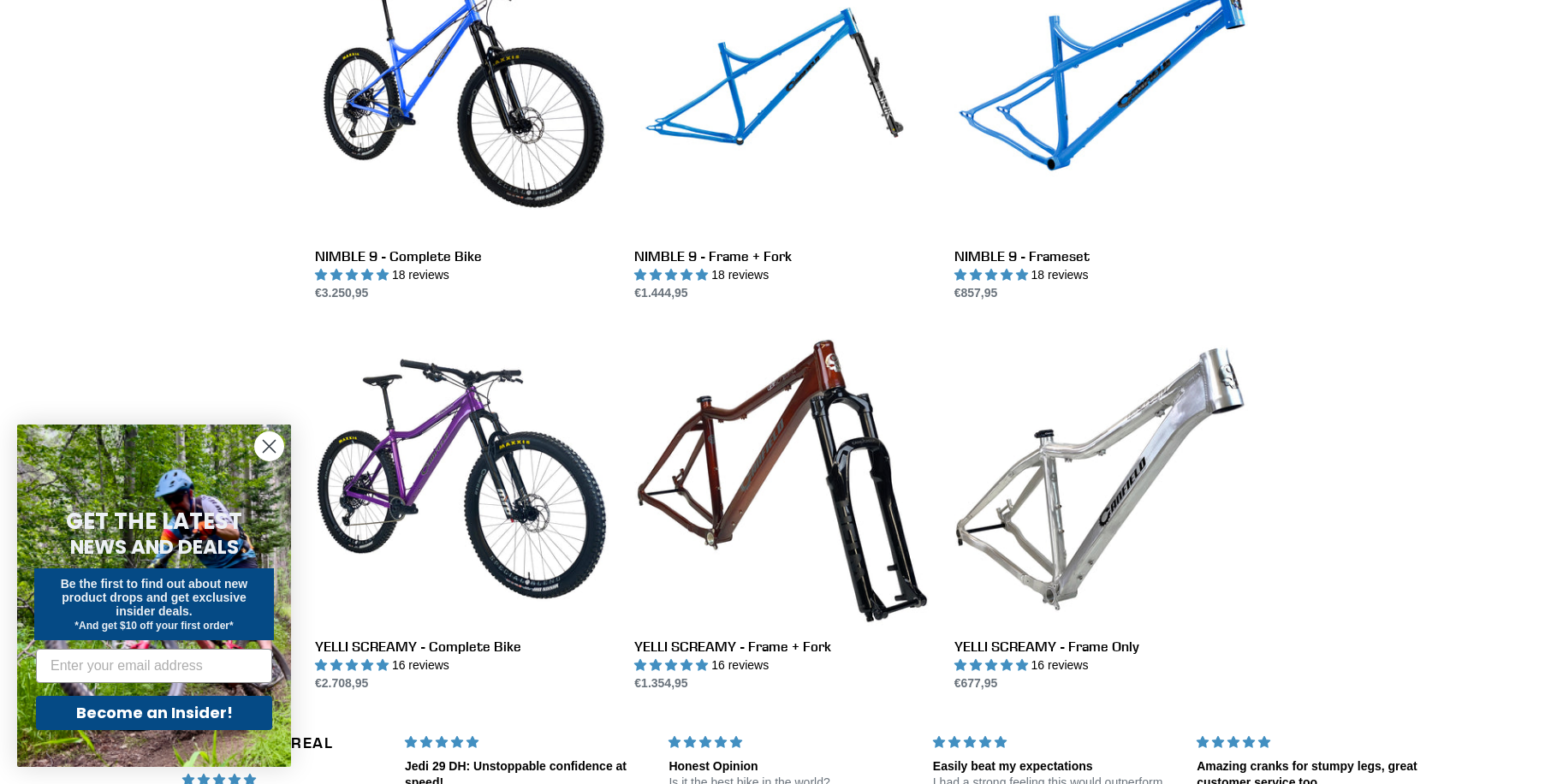
scroll to position [2567, 0]
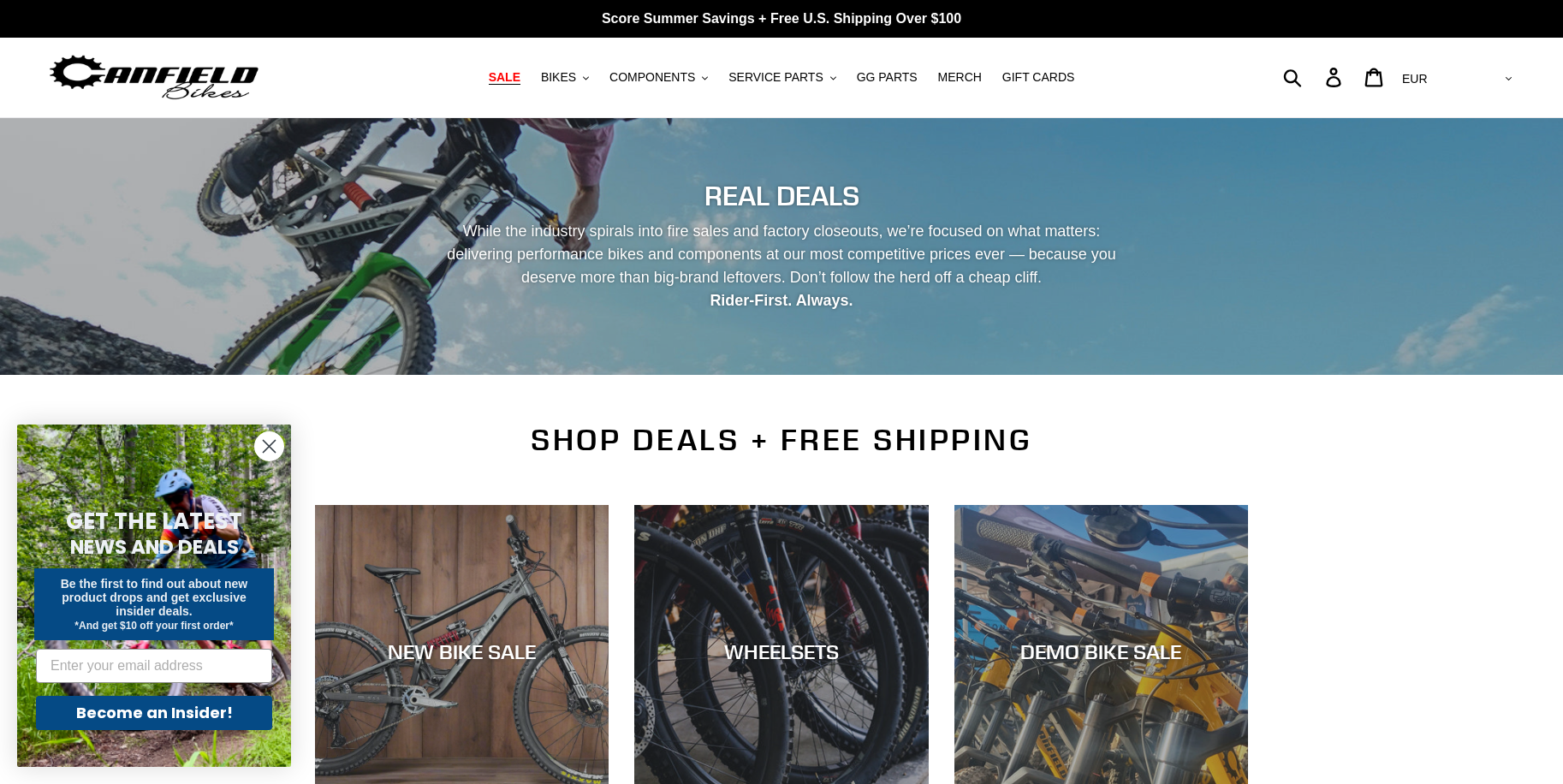
scroll to position [343, 0]
